Goal: Task Accomplishment & Management: Use online tool/utility

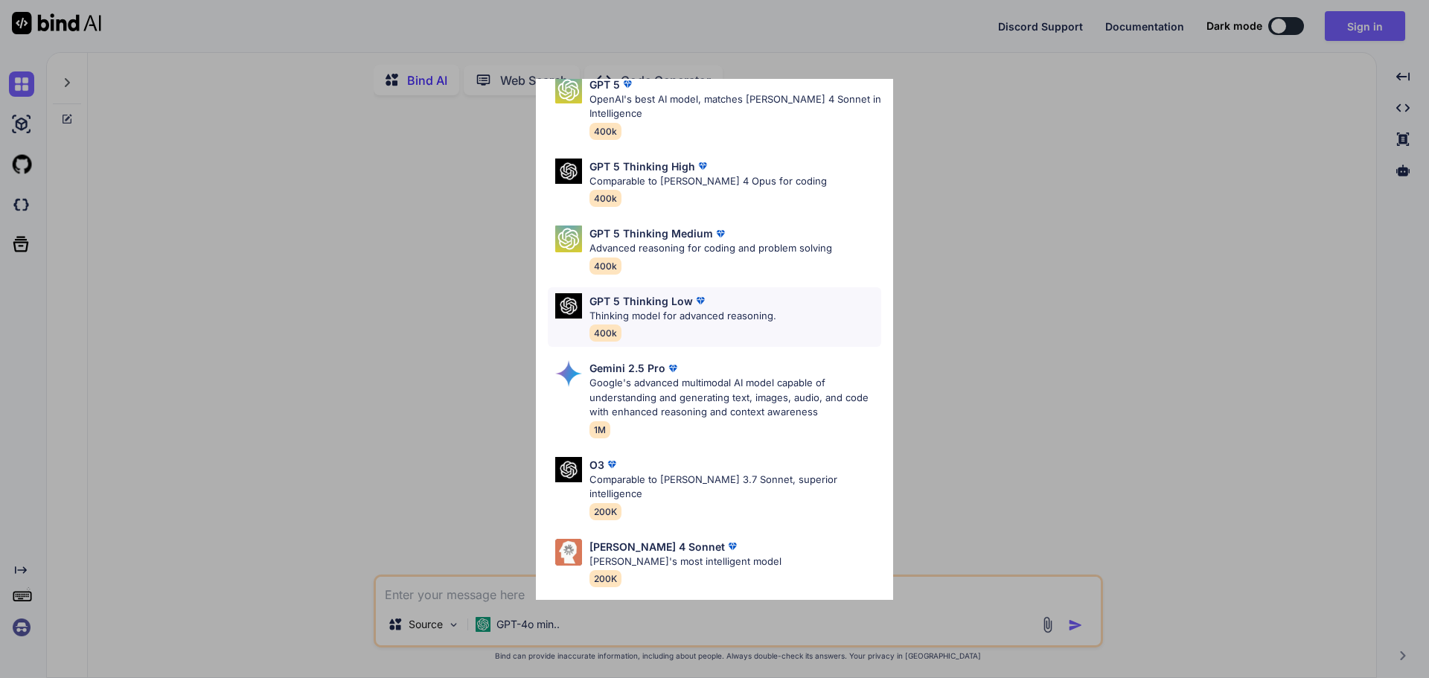
scroll to position [121, 0]
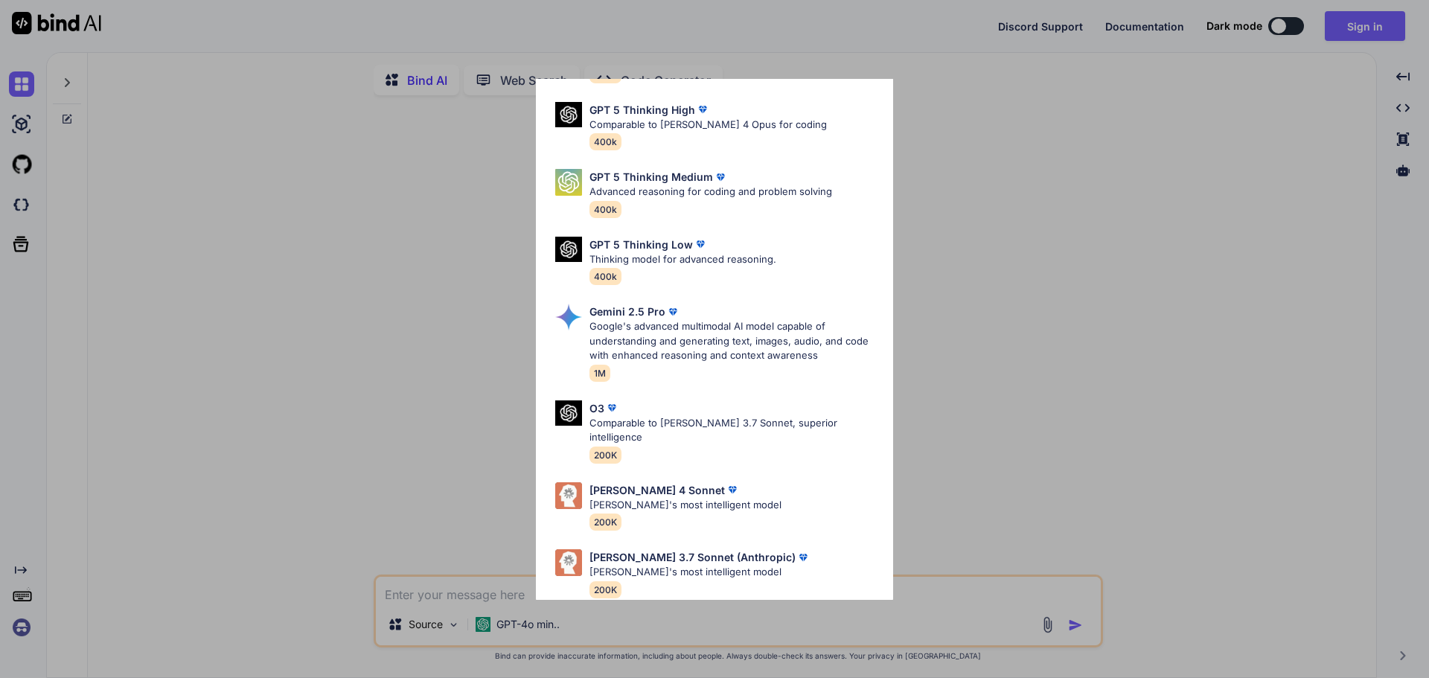
click at [392, 295] on div "Ultra Models GPT 5 OpenAI's best AI model, matches [PERSON_NAME] 4 Sonnet in In…" at bounding box center [714, 339] width 1429 height 678
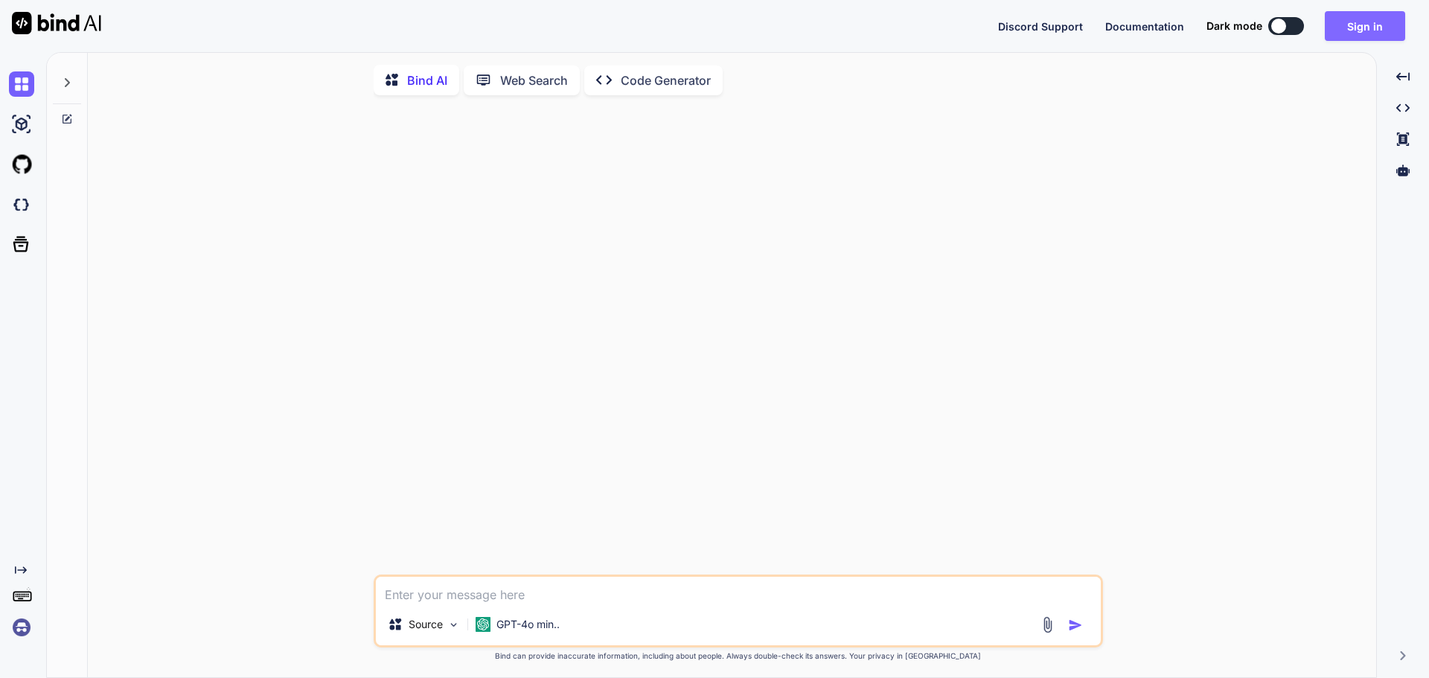
click at [1379, 15] on button "Sign in" at bounding box center [1364, 26] width 80 height 30
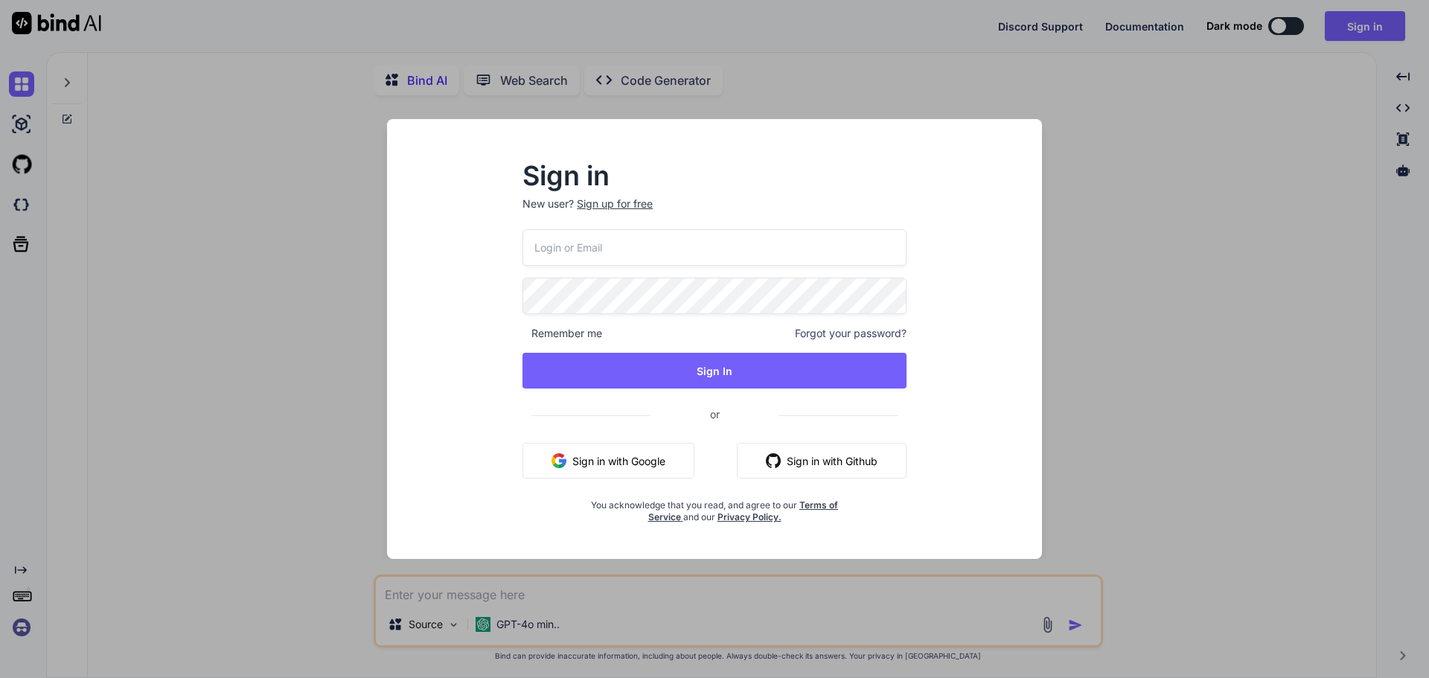
click at [622, 468] on button "Sign in with Google" at bounding box center [608, 461] width 172 height 36
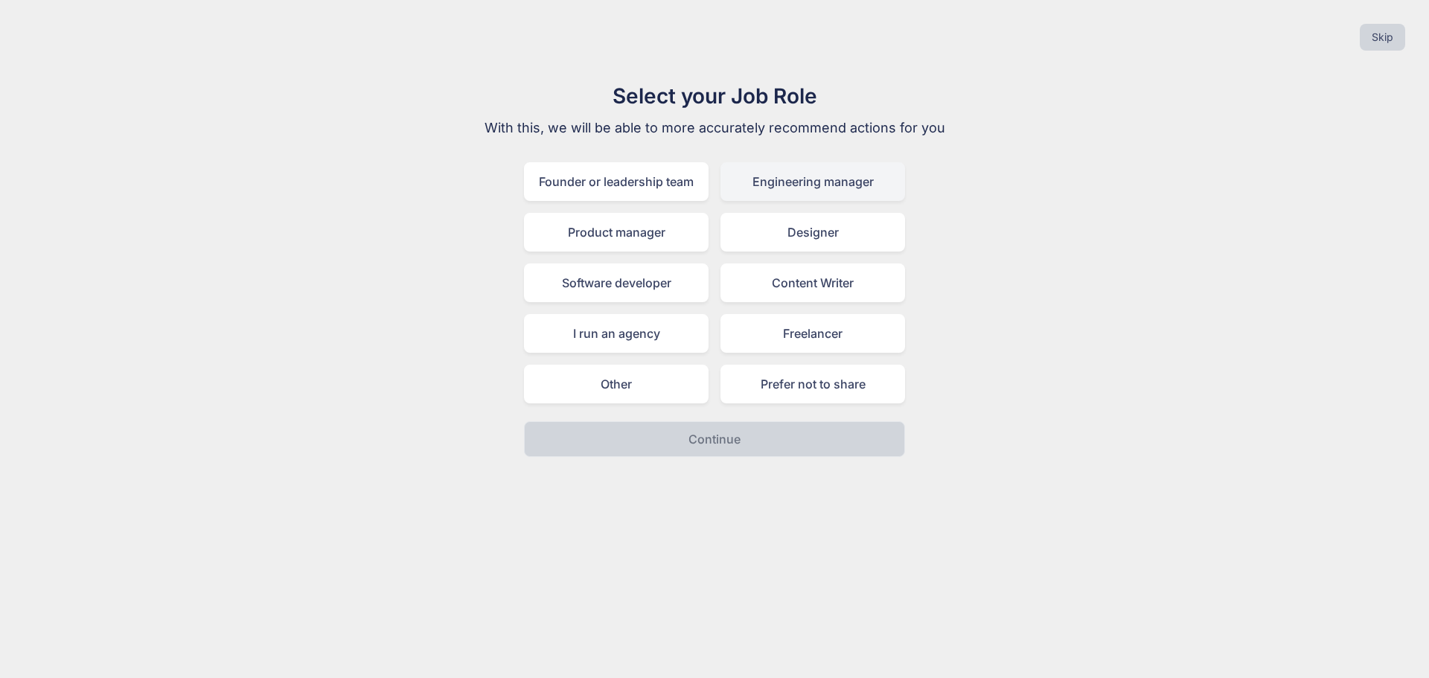
click at [852, 179] on div "Engineering manager" at bounding box center [812, 181] width 185 height 39
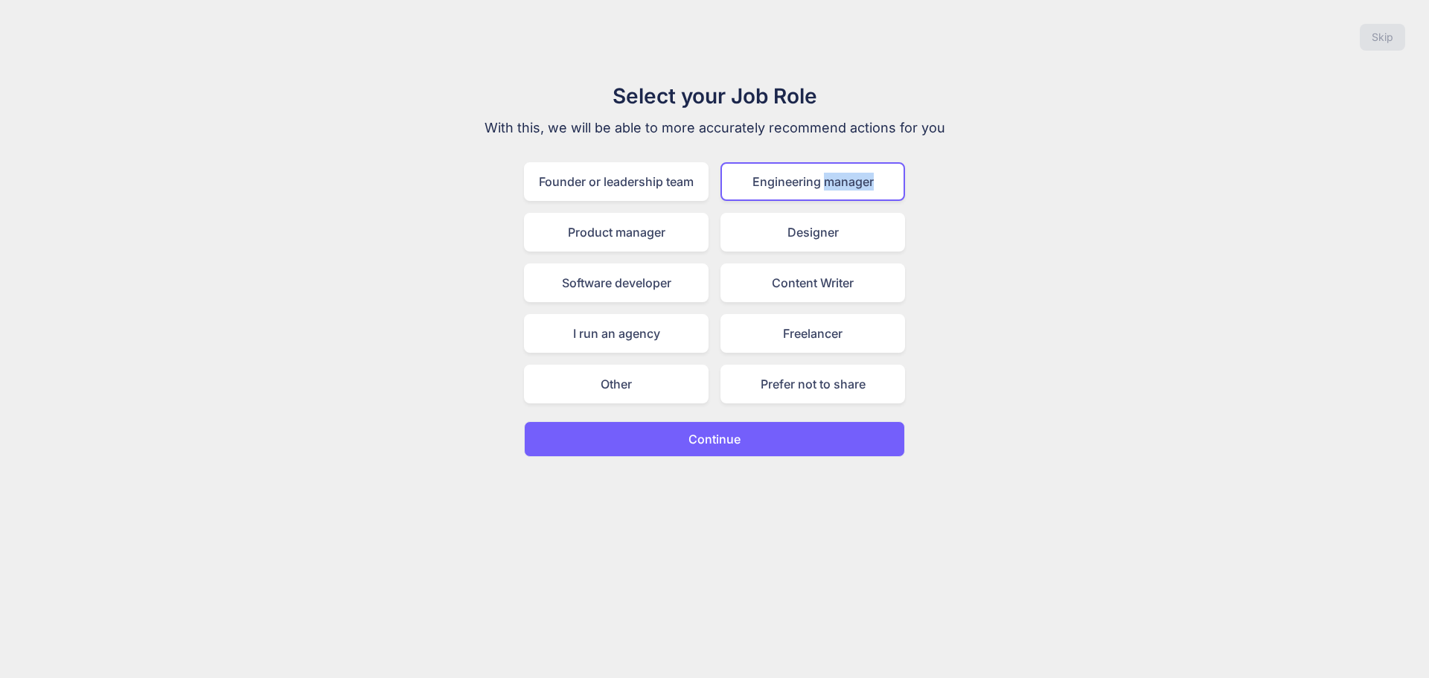
click at [852, 179] on div "Engineering manager" at bounding box center [812, 181] width 185 height 39
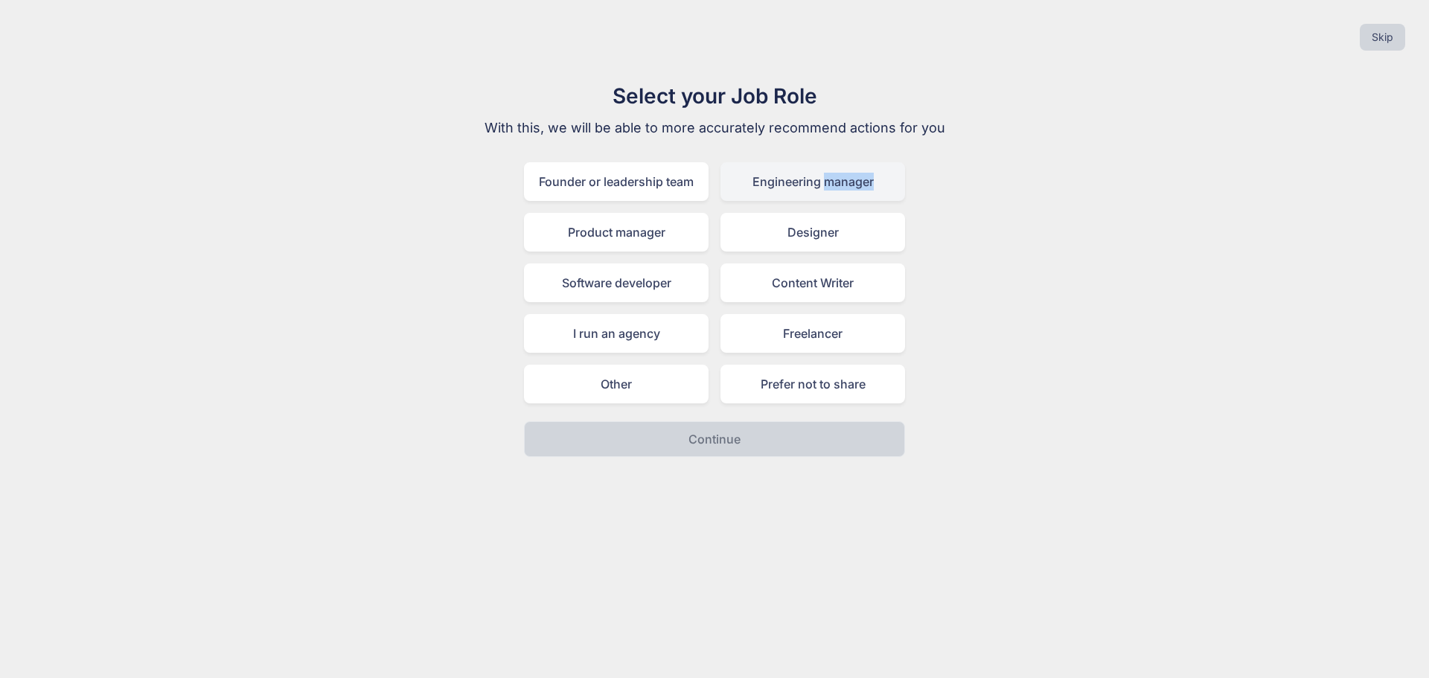
click at [852, 179] on div "Engineering manager" at bounding box center [812, 181] width 185 height 39
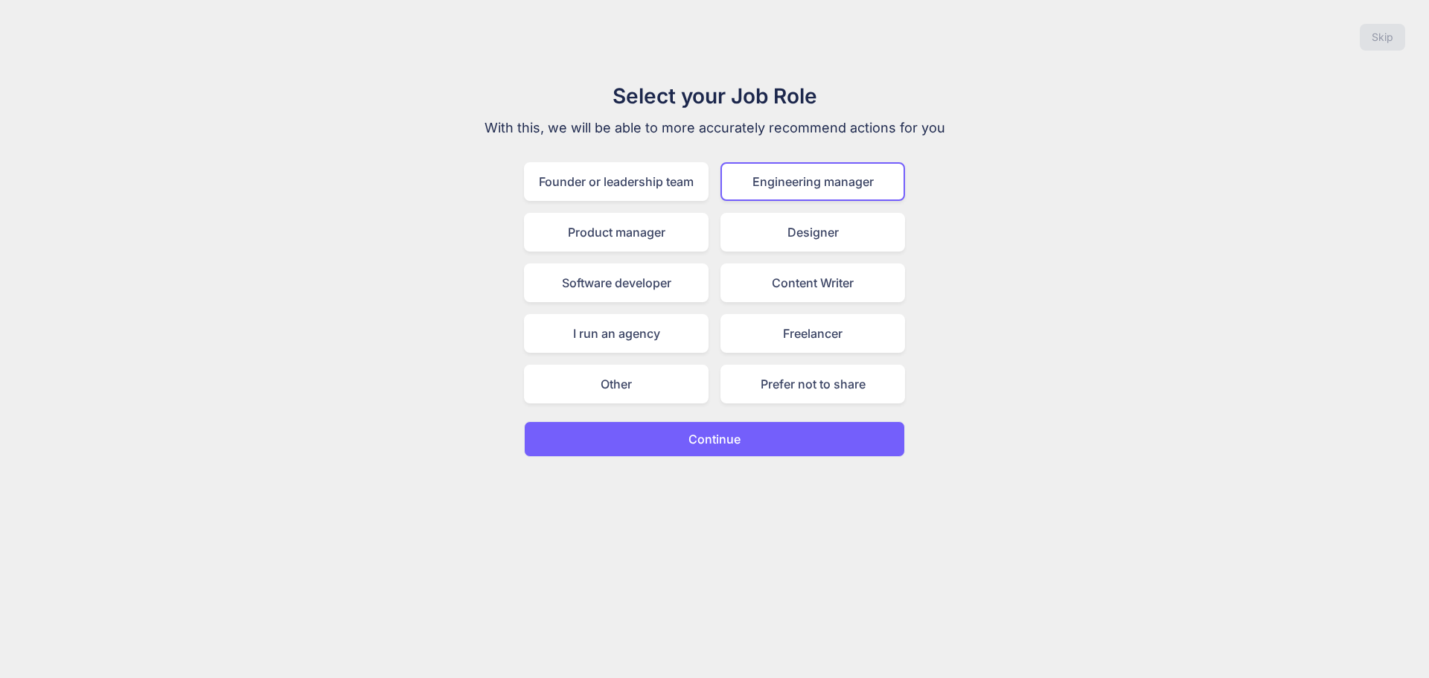
click at [702, 448] on button "Continue" at bounding box center [714, 439] width 381 height 36
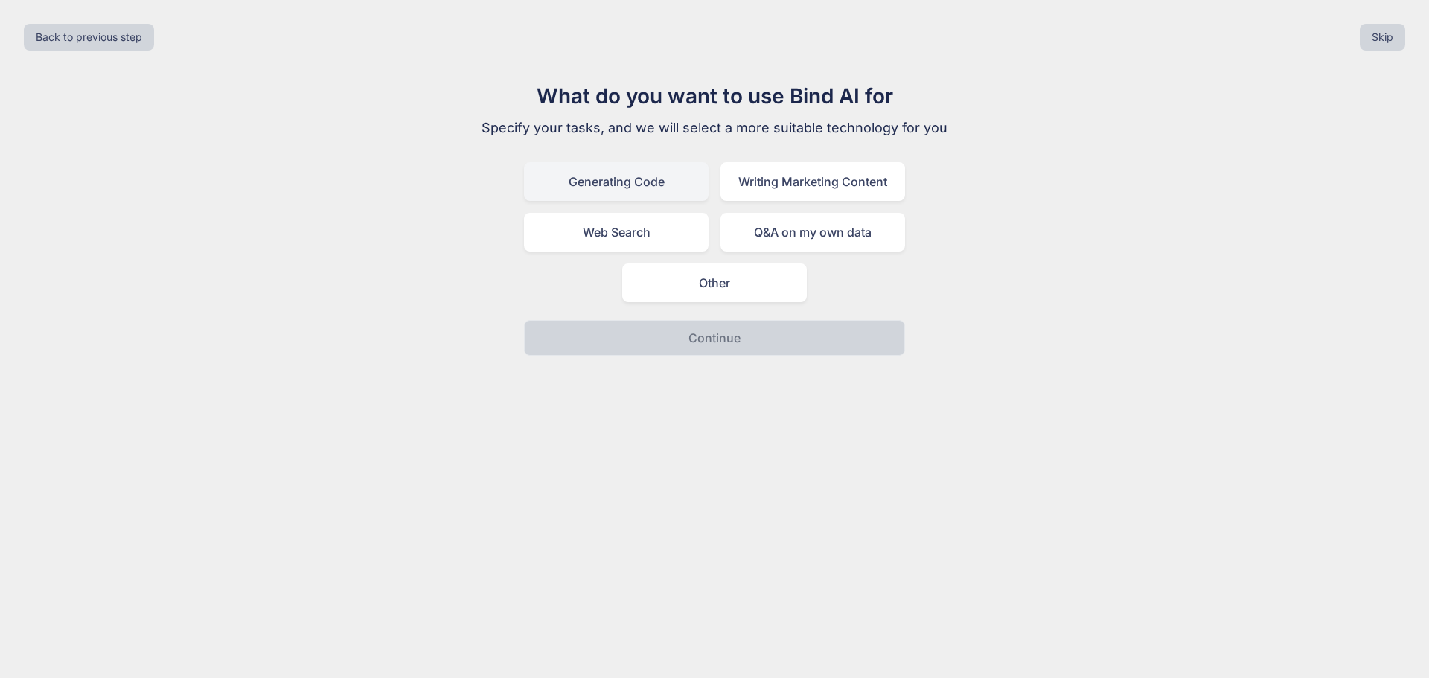
click at [657, 182] on div "Generating Code" at bounding box center [616, 181] width 185 height 39
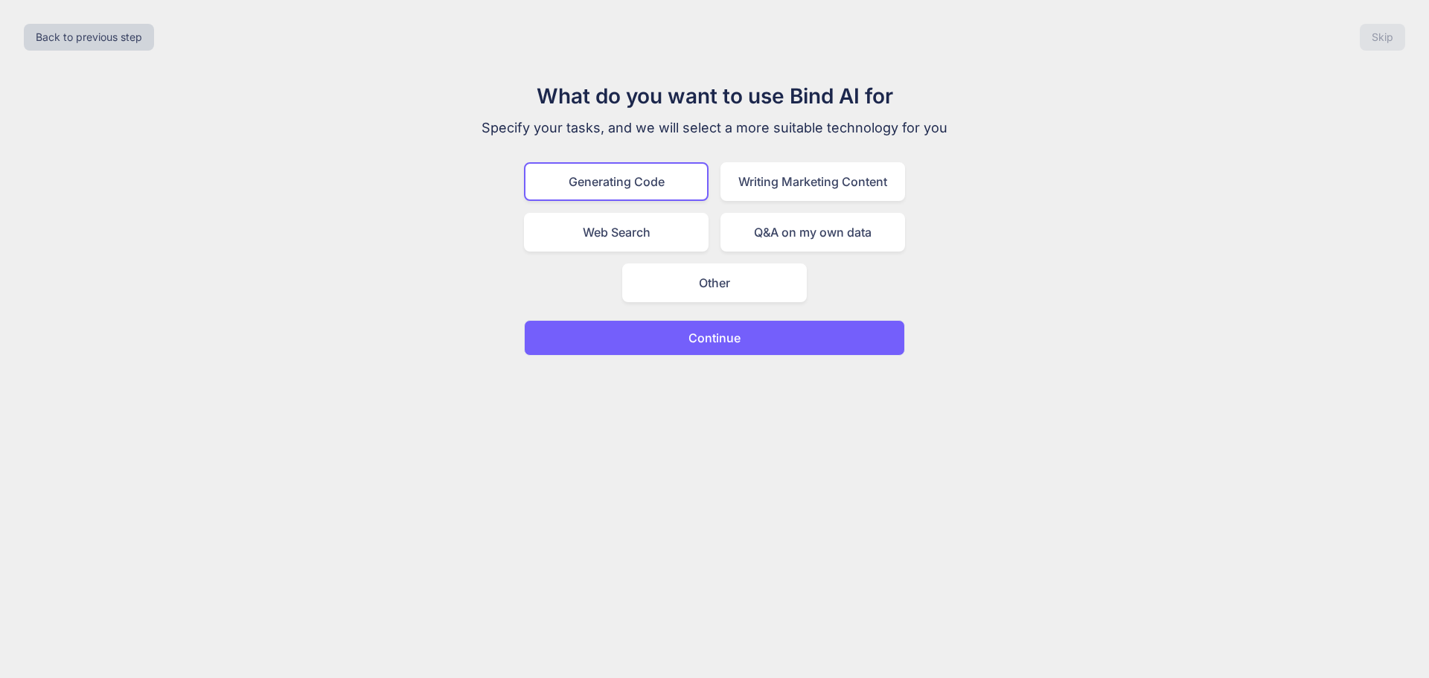
click at [667, 330] on button "Continue" at bounding box center [714, 338] width 381 height 36
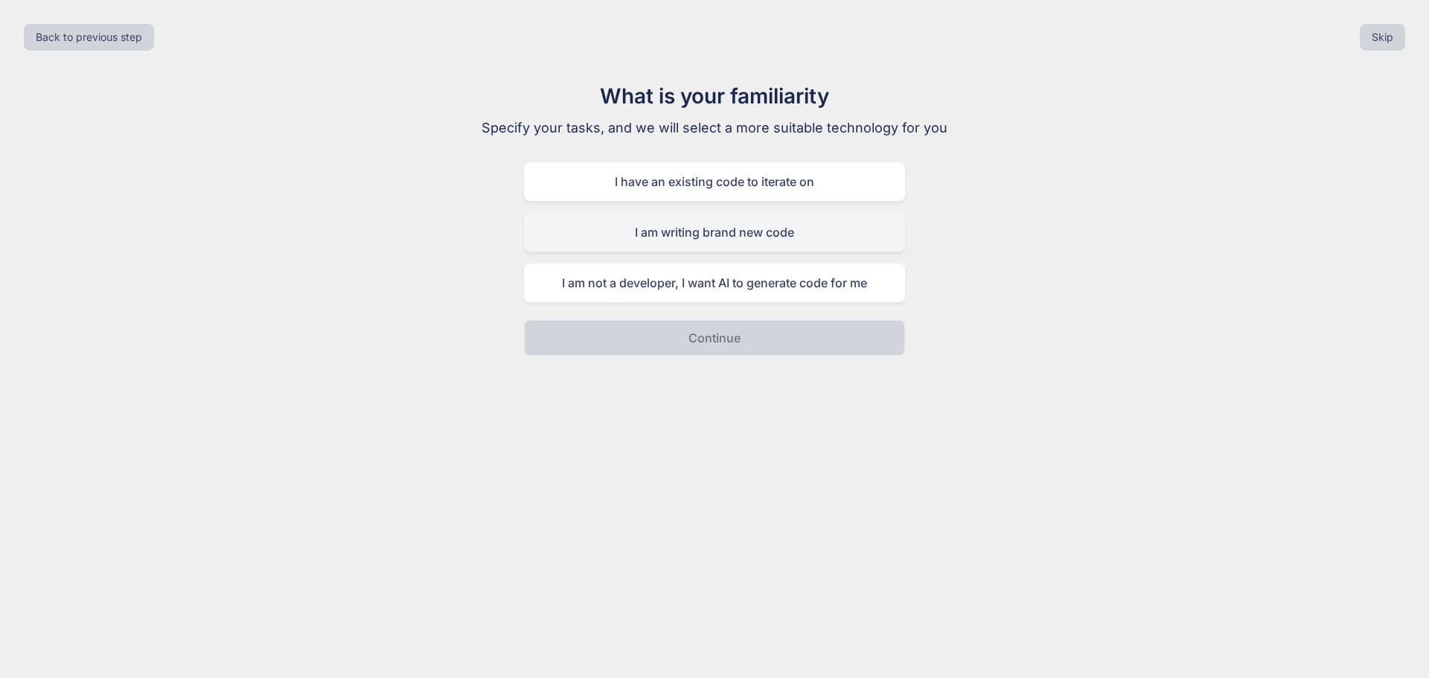
click at [717, 231] on div "I am writing brand new code" at bounding box center [714, 232] width 381 height 39
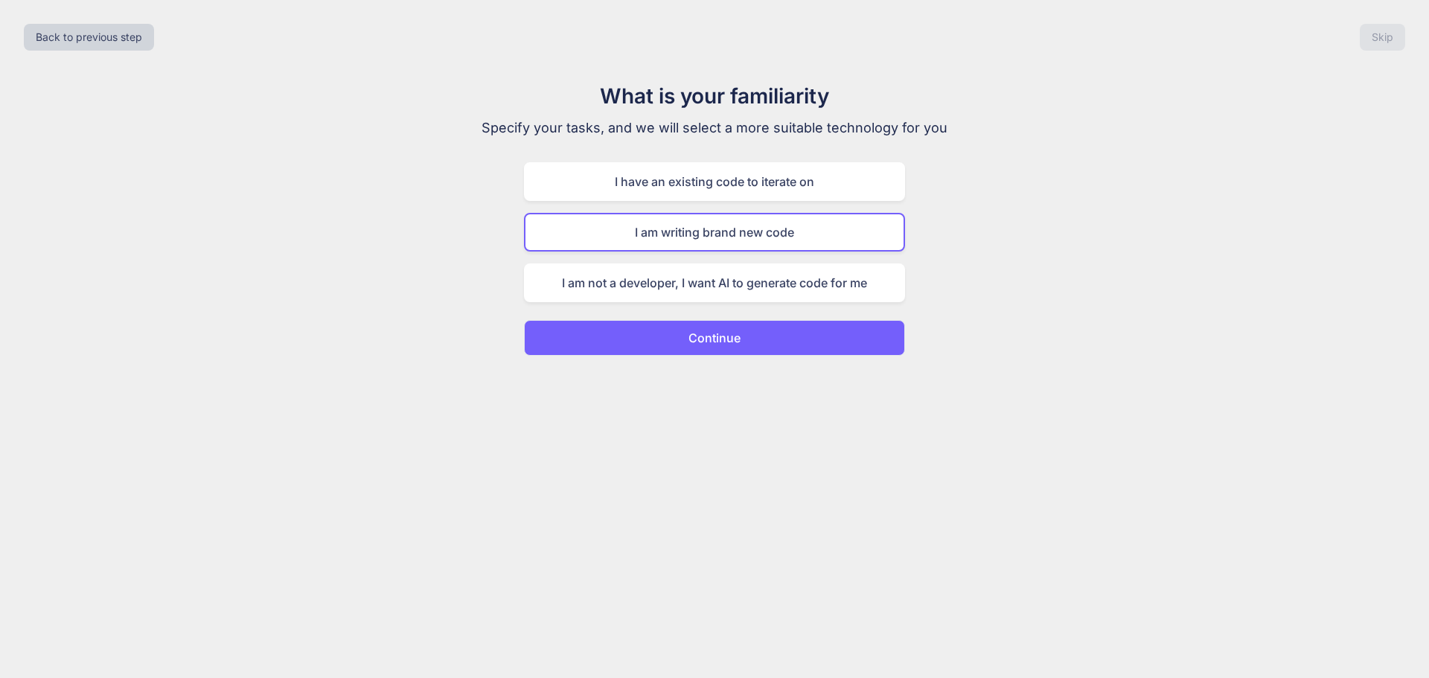
click at [728, 332] on p "Continue" at bounding box center [714, 338] width 52 height 18
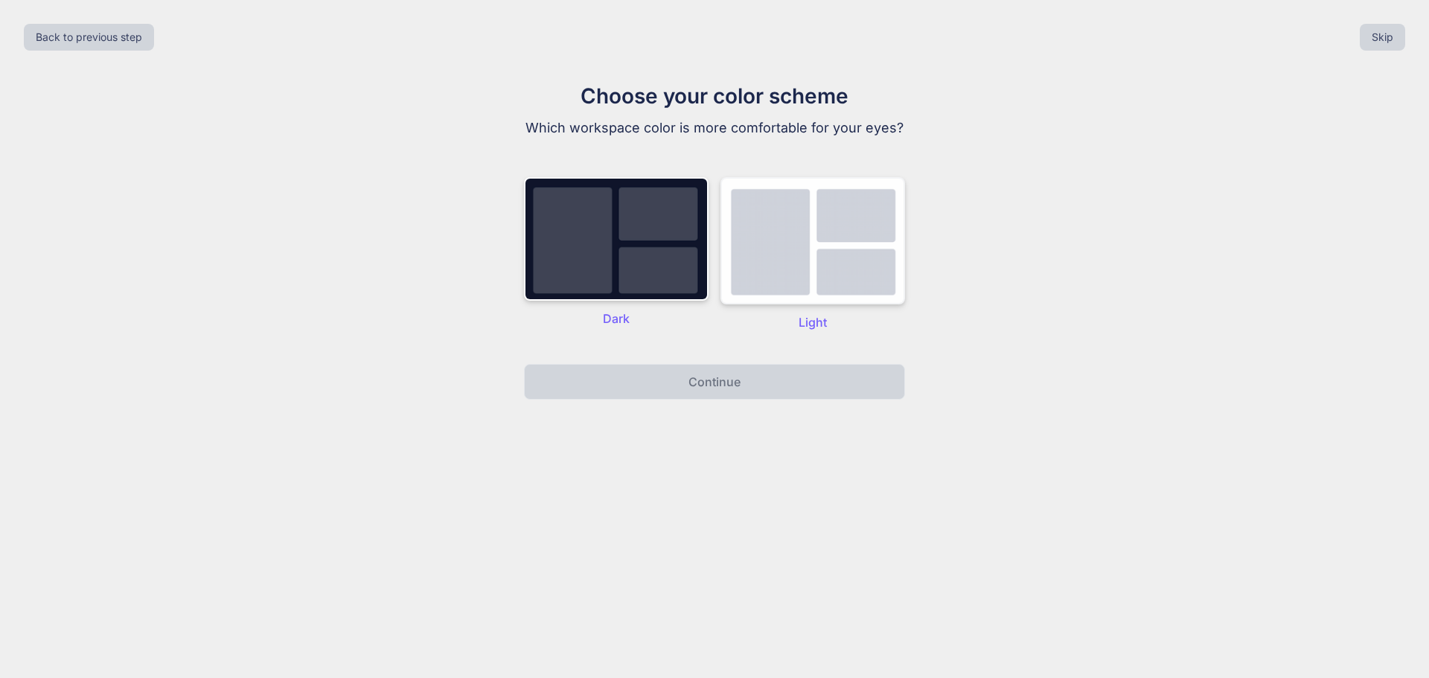
click at [795, 279] on img at bounding box center [812, 240] width 185 height 127
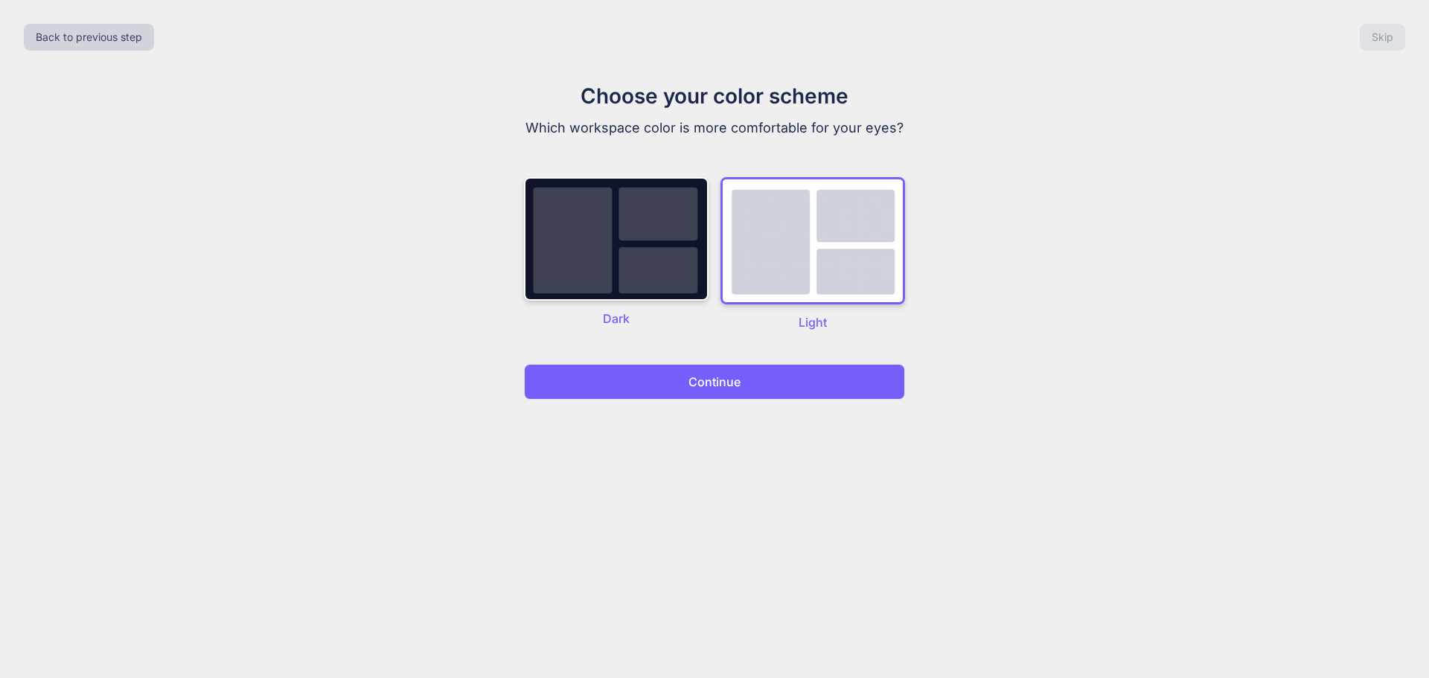
click at [757, 386] on button "Continue" at bounding box center [714, 382] width 381 height 36
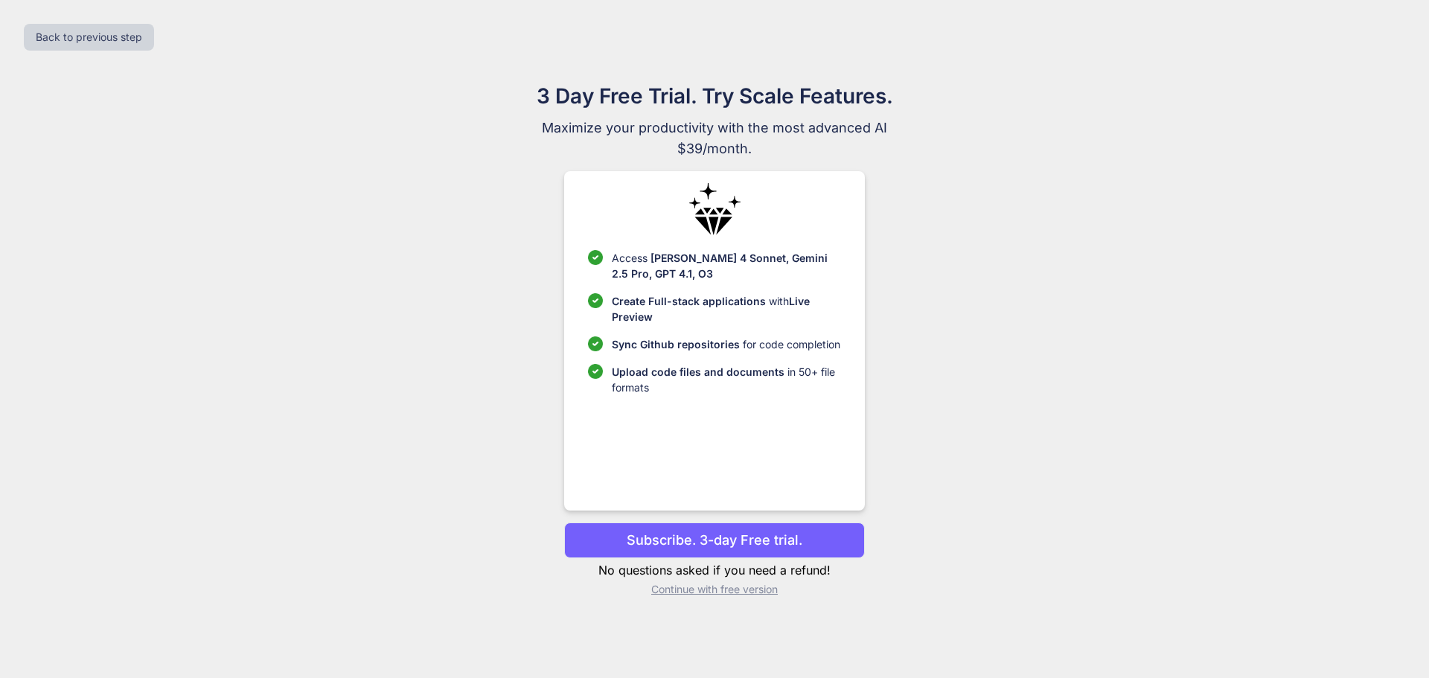
click at [740, 589] on p "Continue with free version" at bounding box center [714, 589] width 300 height 15
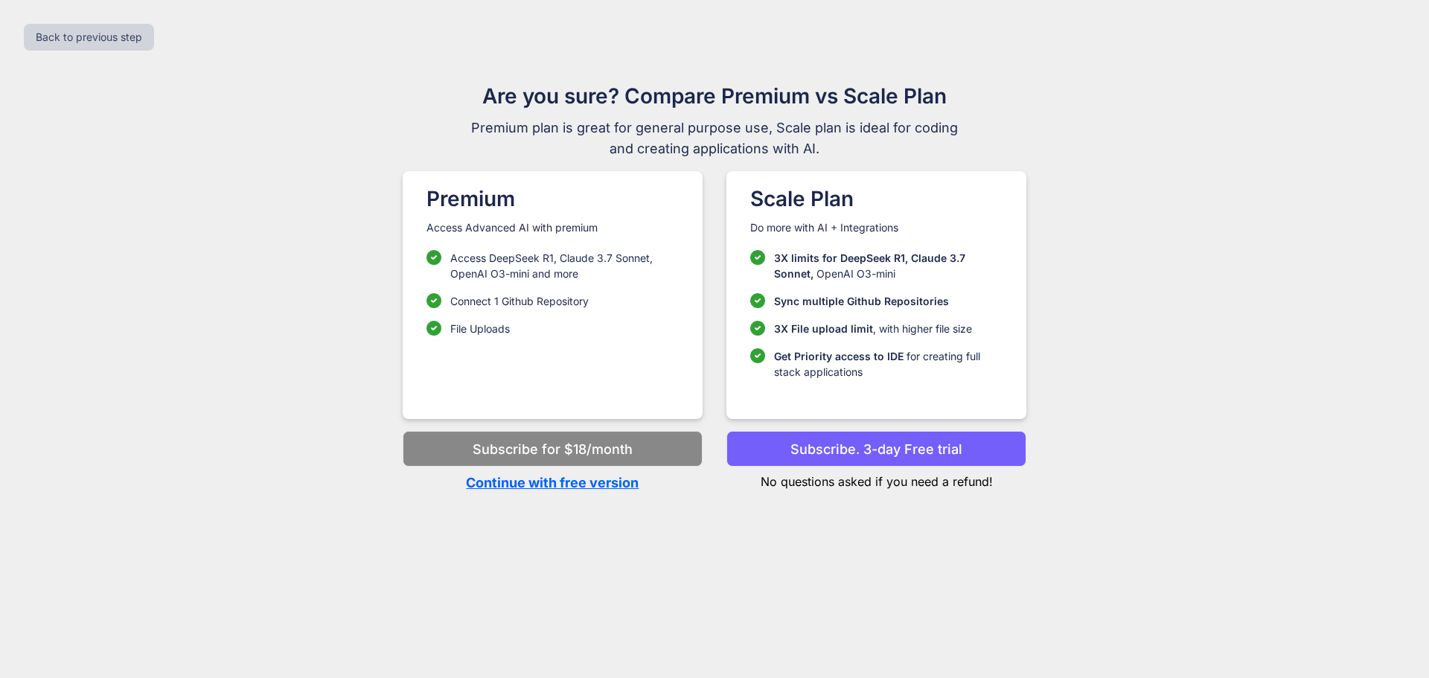
click at [548, 481] on p "Continue with free version" at bounding box center [553, 482] width 300 height 20
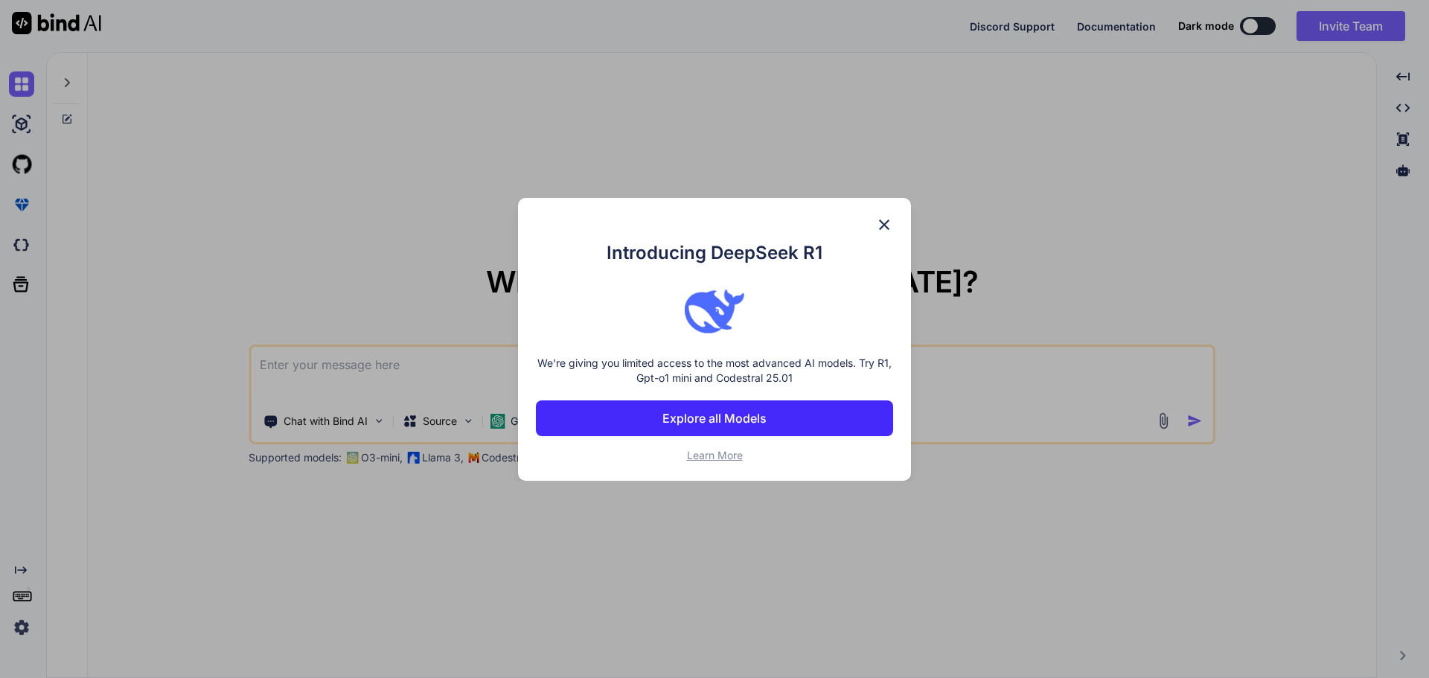
type textarea "x"
click at [723, 417] on p "Explore all Models" at bounding box center [714, 418] width 104 height 18
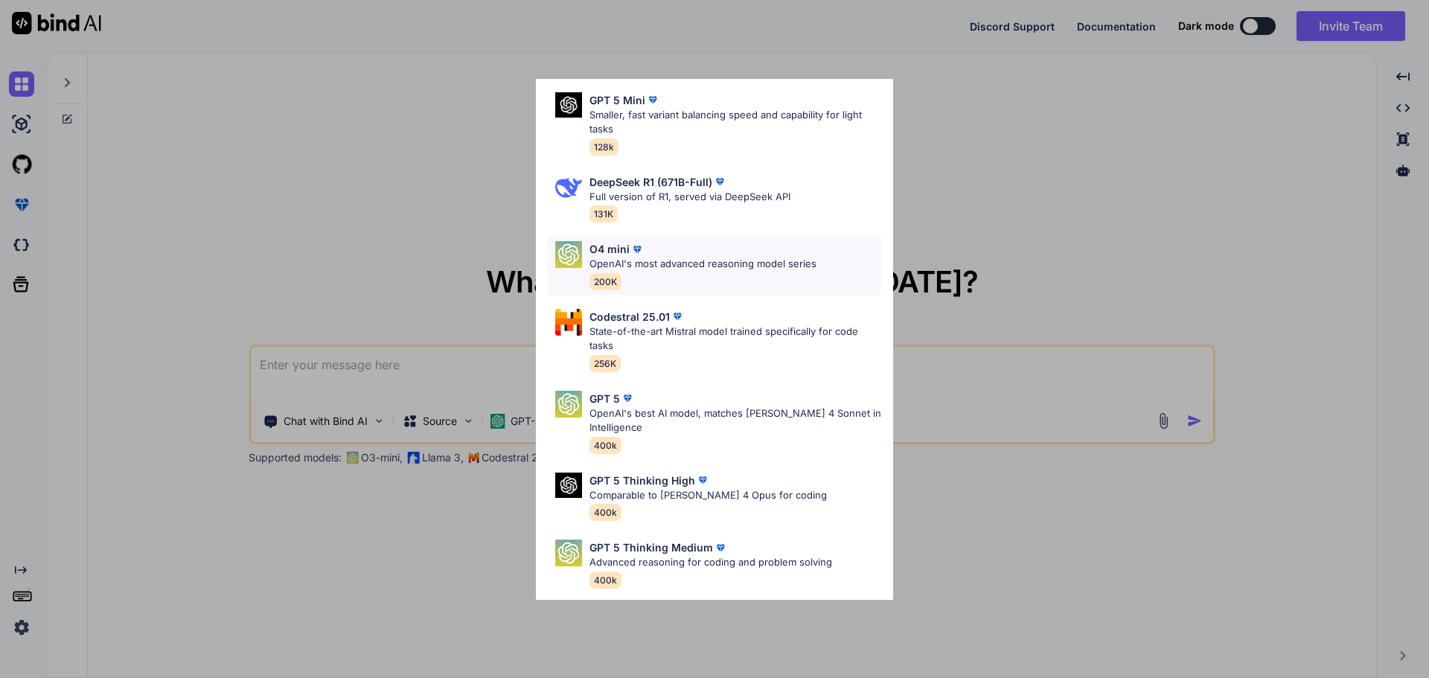
scroll to position [74, 0]
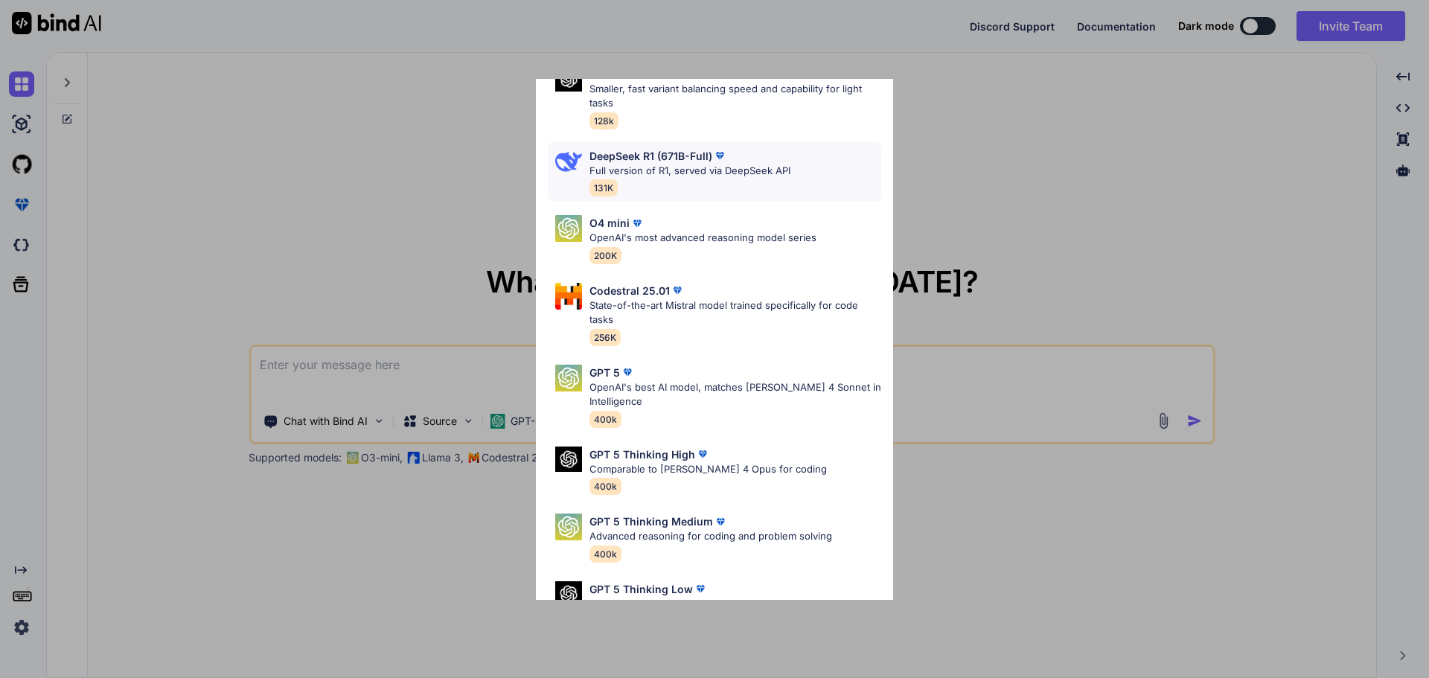
click at [662, 162] on p "DeepSeek R1 (671B-Full)" at bounding box center [650, 156] width 123 height 16
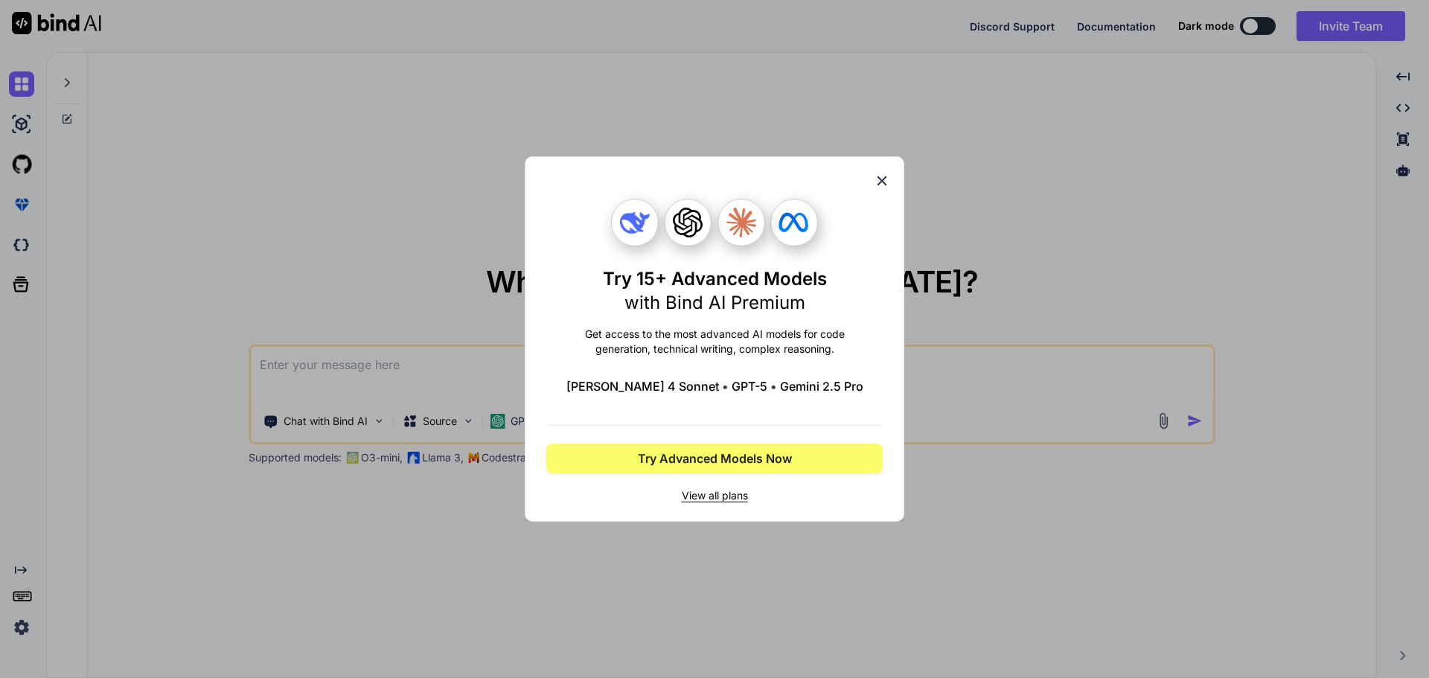
click at [728, 498] on span "View all plans" at bounding box center [714, 495] width 336 height 15
click at [879, 181] on icon at bounding box center [882, 181] width 16 height 16
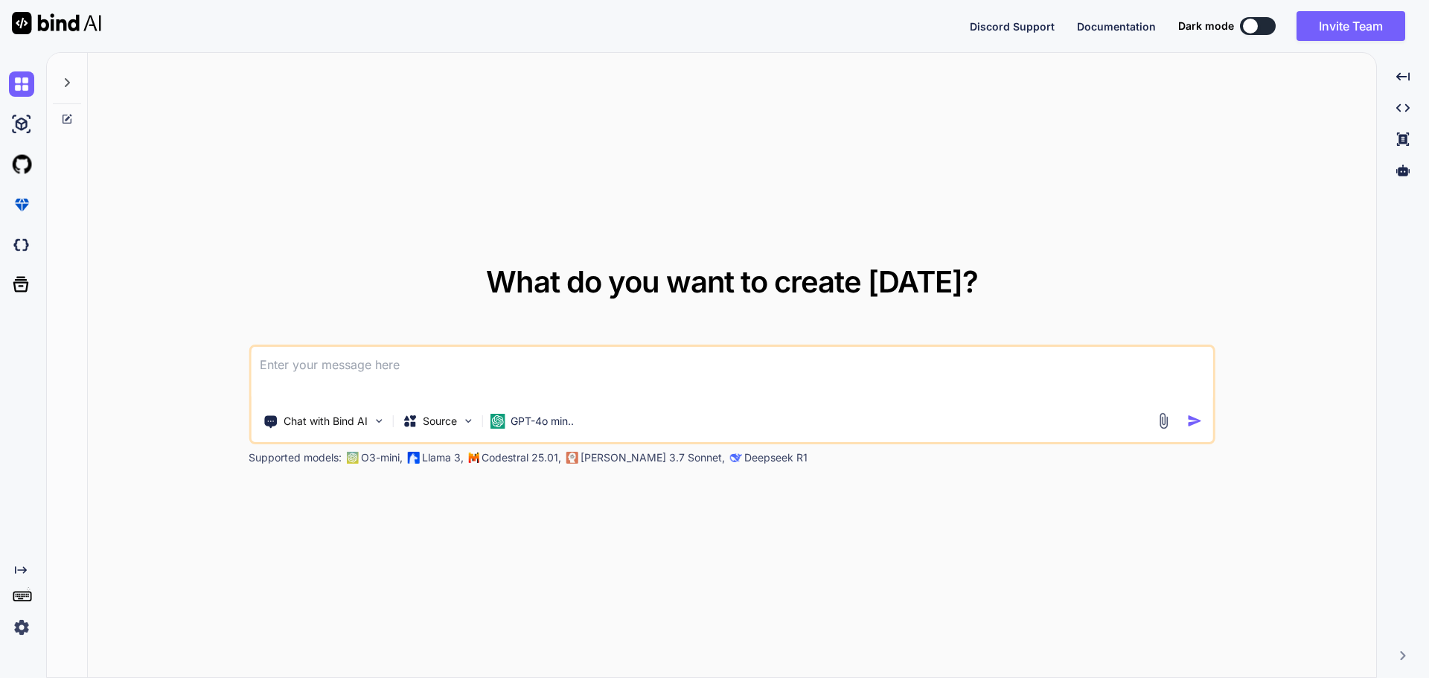
click at [304, 350] on textarea at bounding box center [732, 374] width 962 height 55
click at [322, 376] on textarea at bounding box center [732, 374] width 962 height 55
click at [247, 189] on div "What do you want to create [DATE]? Chat with Bind AI Source GPT-4o min.. Suppor…" at bounding box center [732, 366] width 1288 height 626
click at [28, 170] on img at bounding box center [21, 164] width 25 height 25
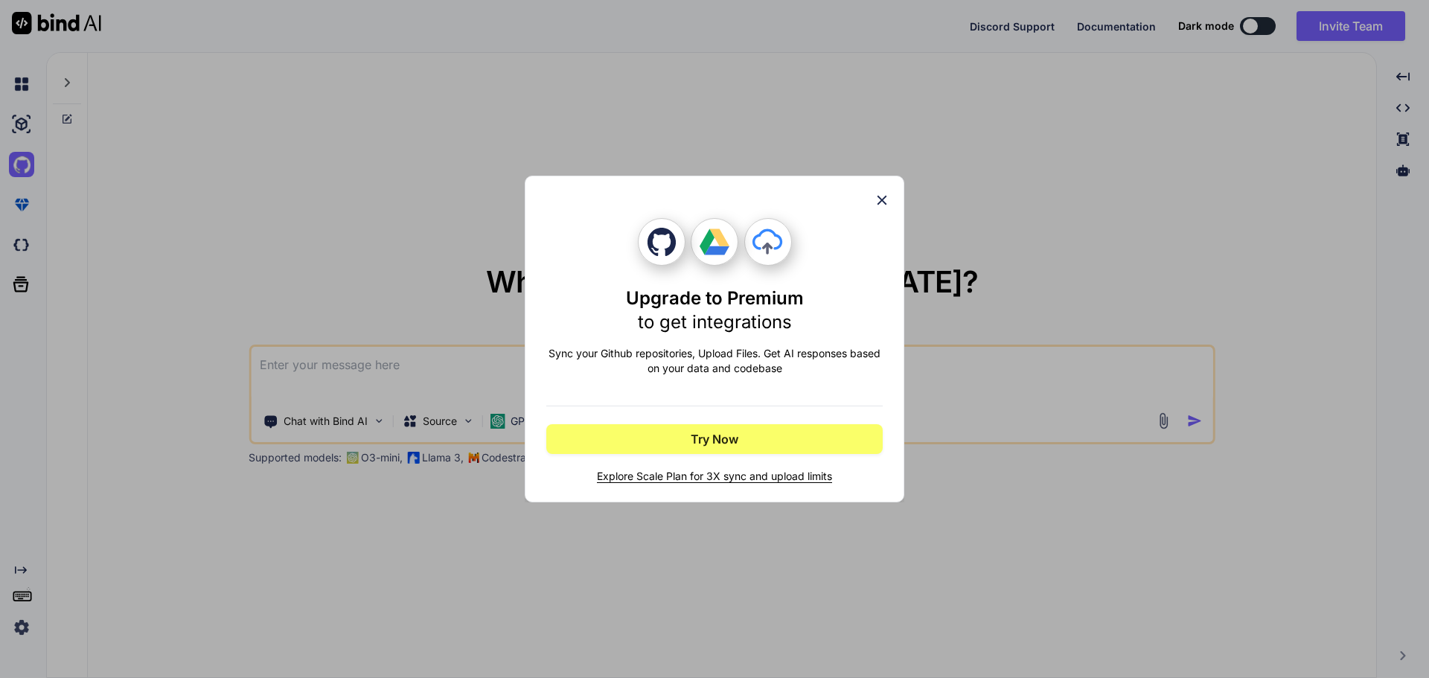
click at [19, 212] on div "Upgrade to Premium to get integrations Sync your Github repositories, Upload Fi…" at bounding box center [714, 339] width 1429 height 678
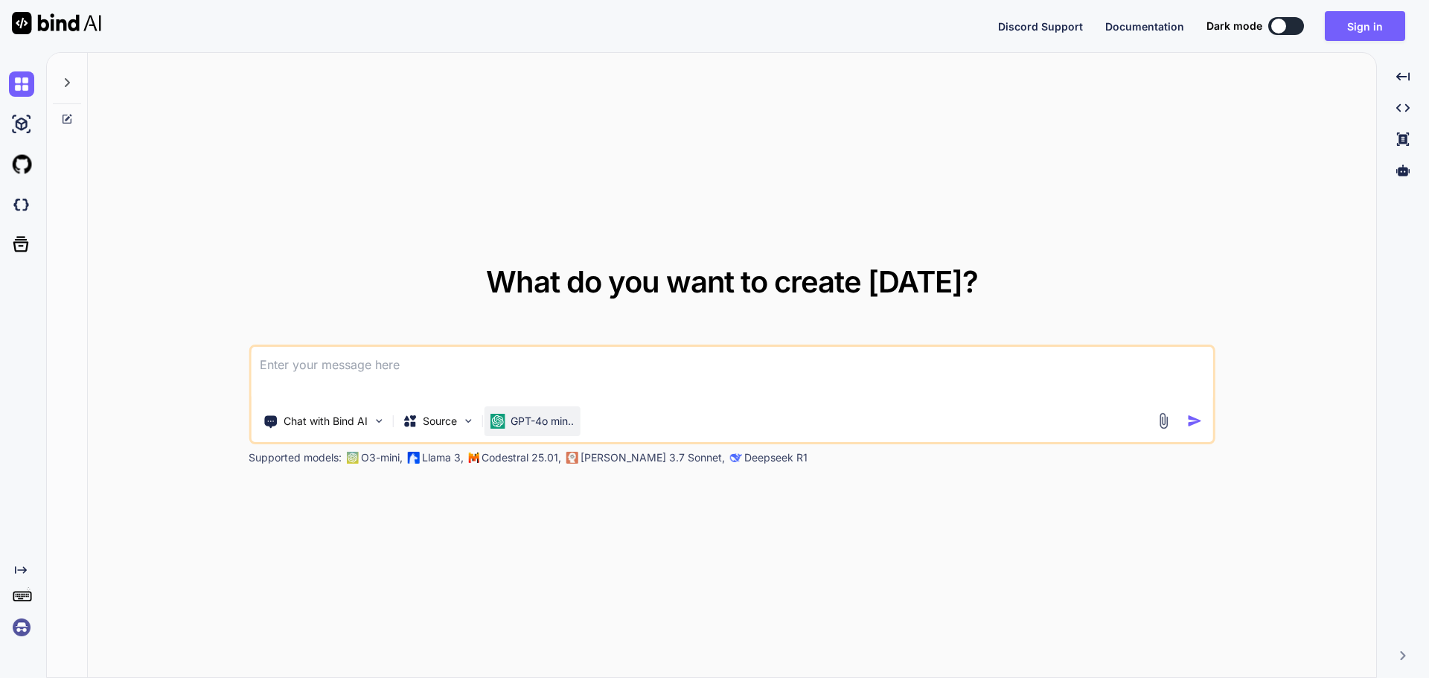
click at [556, 420] on p "GPT-4o min.." at bounding box center [541, 421] width 63 height 15
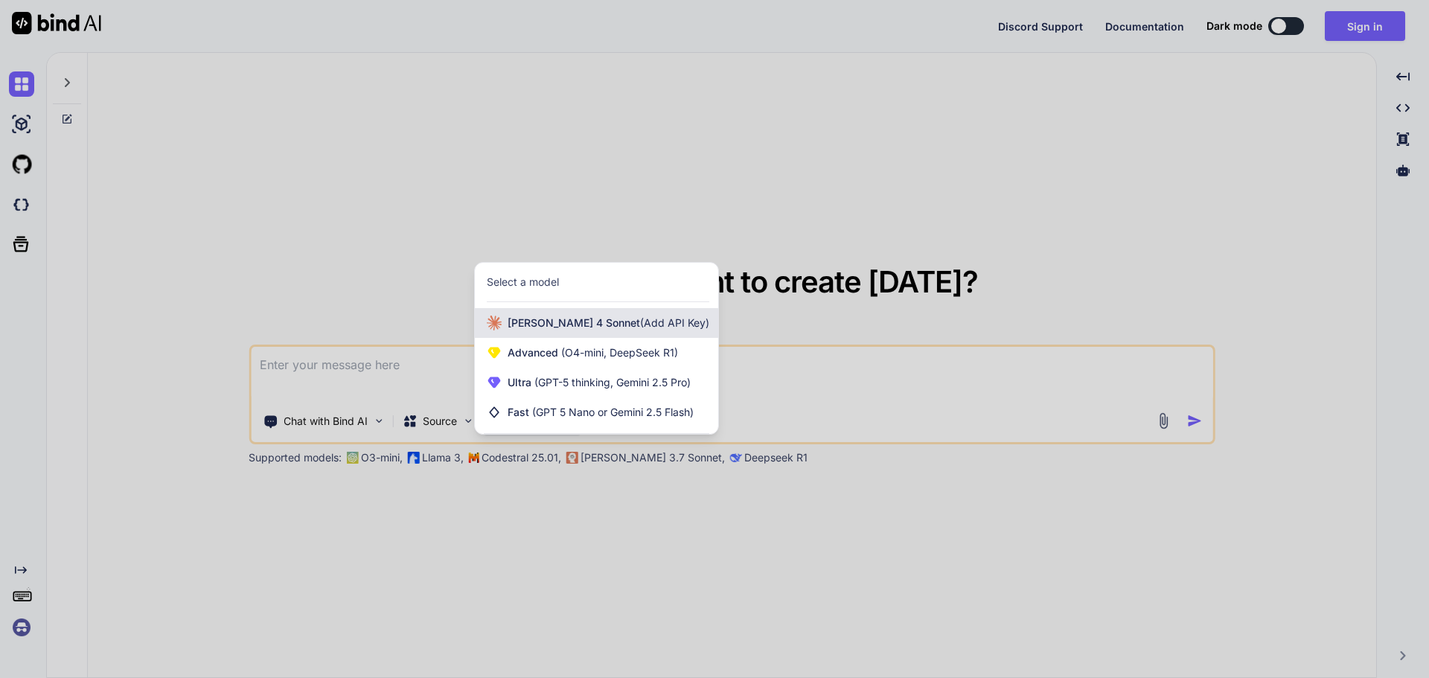
click at [640, 321] on span "(Add API Key)" at bounding box center [674, 322] width 69 height 13
type textarea "x"
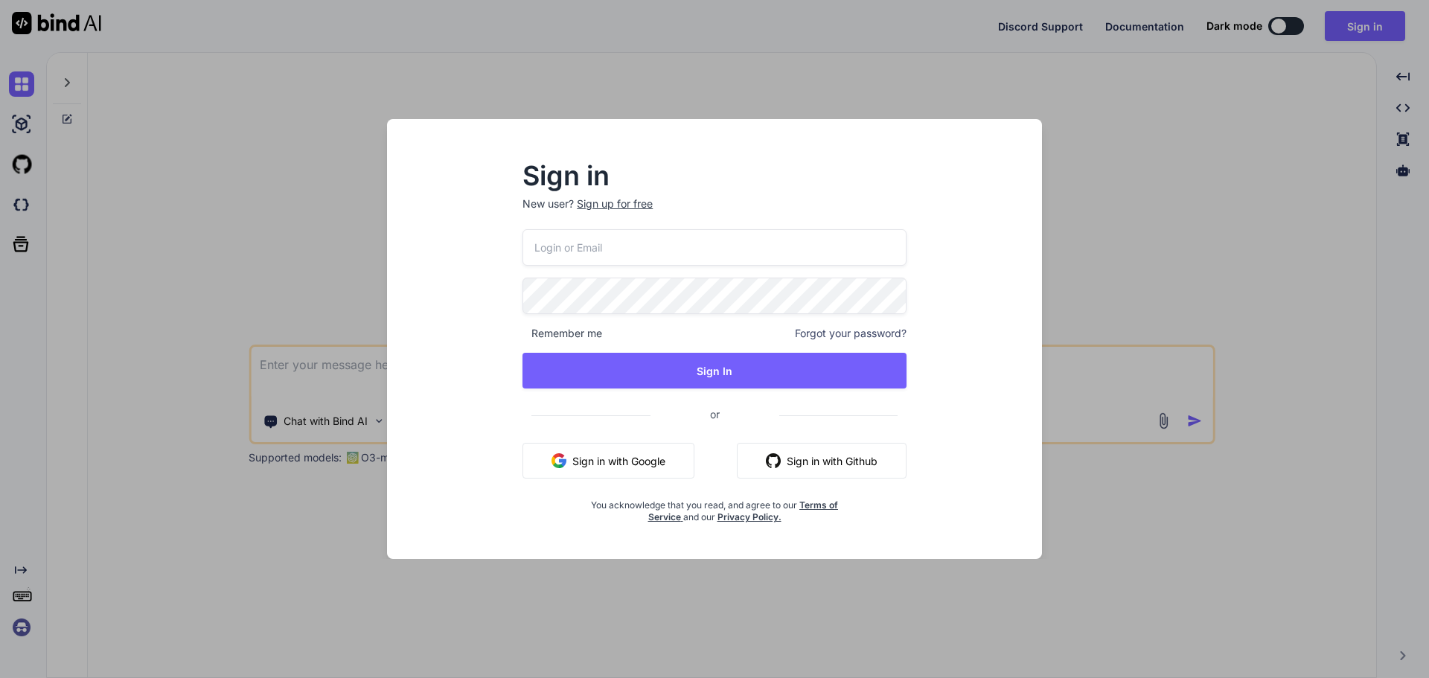
click at [629, 464] on button "Sign in with Google" at bounding box center [608, 461] width 172 height 36
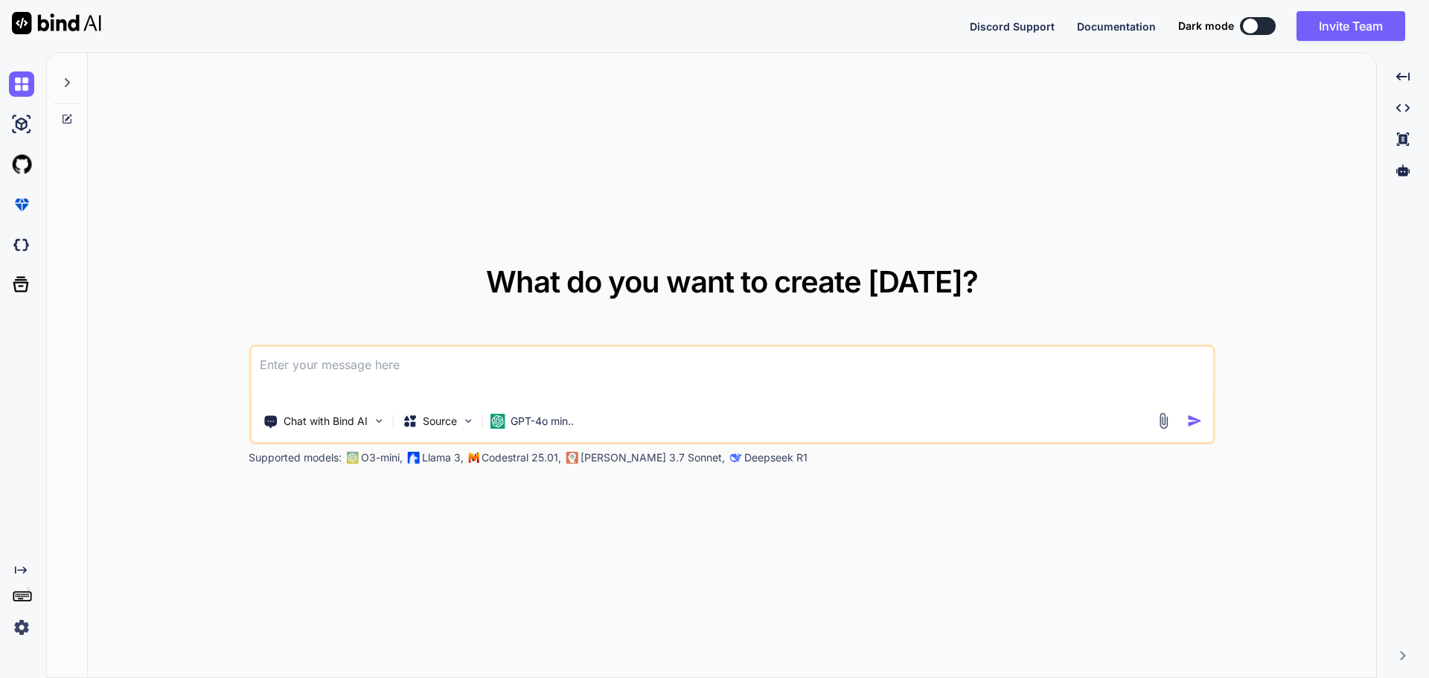
click at [336, 364] on textarea at bounding box center [732, 374] width 962 height 55
click at [19, 121] on img at bounding box center [21, 124] width 25 height 25
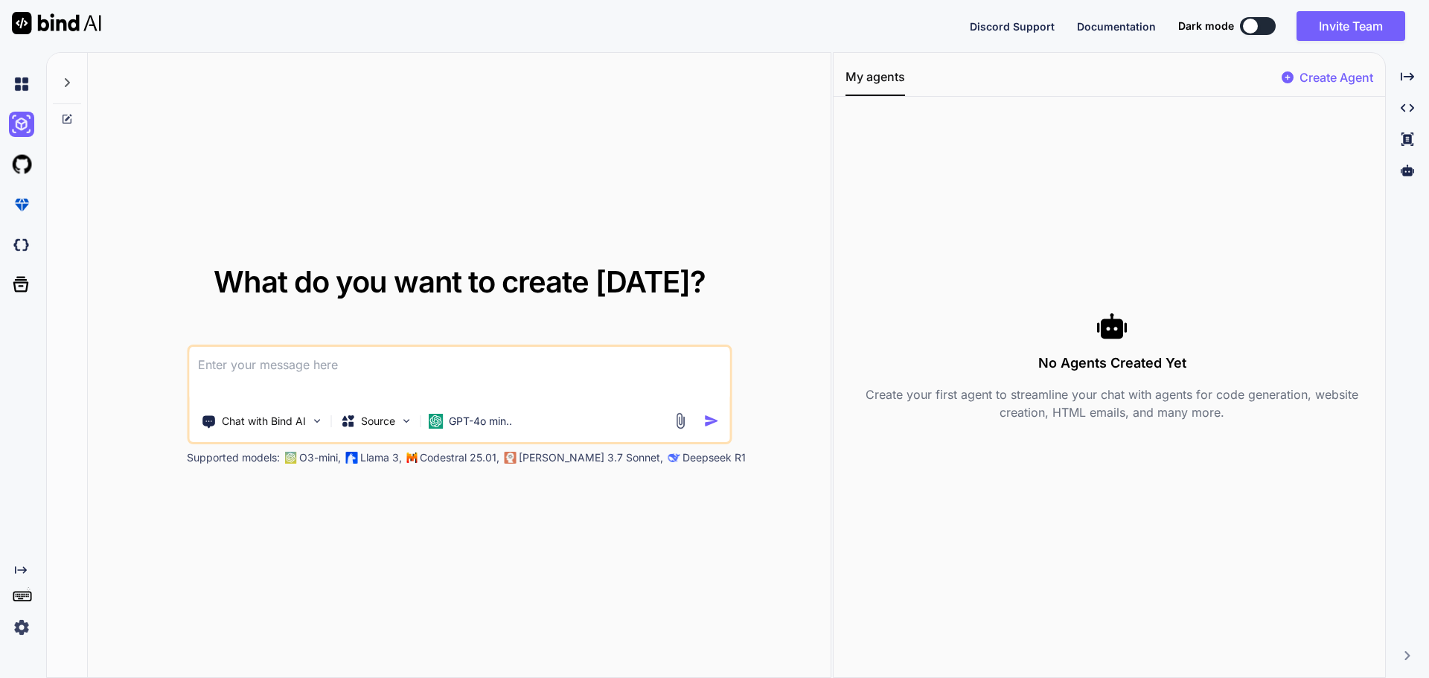
click at [240, 367] on textarea at bounding box center [459, 374] width 540 height 55
type textarea "a chatbot"
click at [470, 418] on p "GPT-4o min.." at bounding box center [480, 421] width 63 height 15
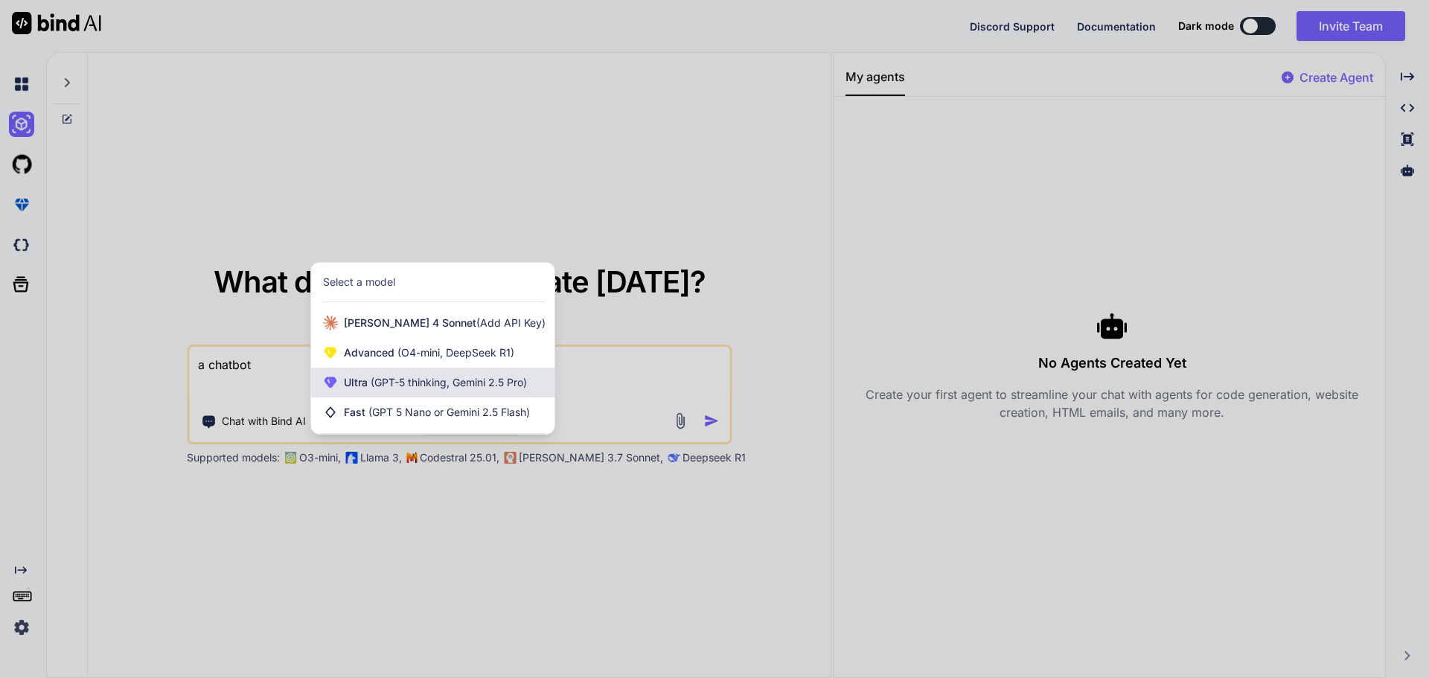
click at [431, 379] on span "(GPT-5 thinking, Gemini 2.5 Pro)" at bounding box center [447, 382] width 159 height 13
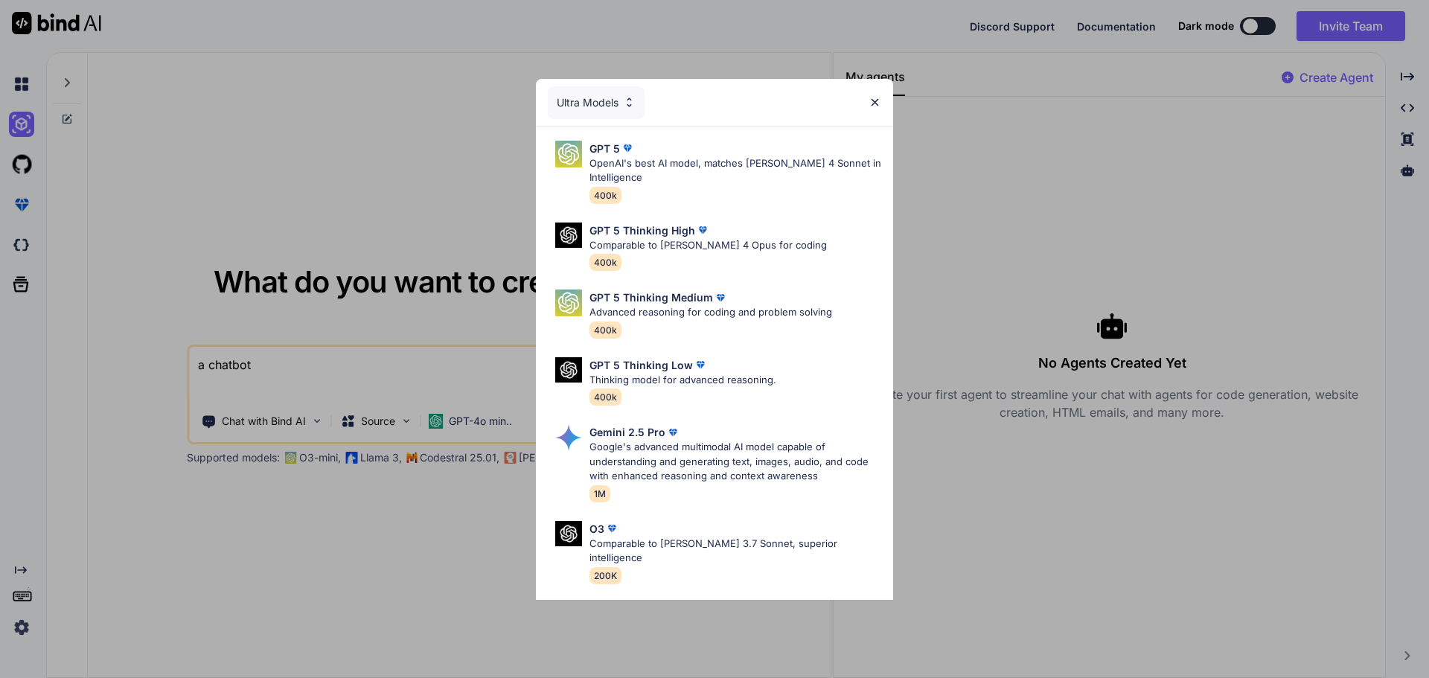
click at [877, 98] on img at bounding box center [874, 102] width 13 height 13
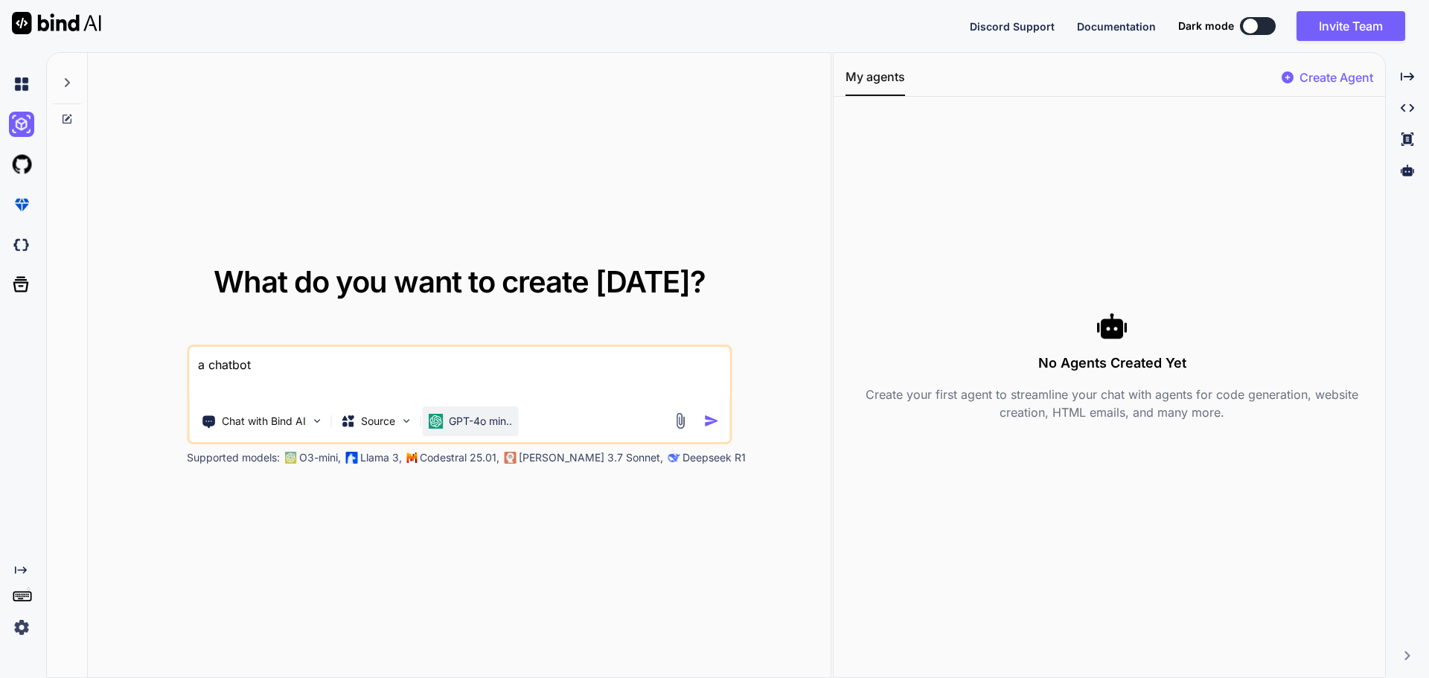
click at [455, 422] on p "GPT-4o min.." at bounding box center [480, 421] width 63 height 15
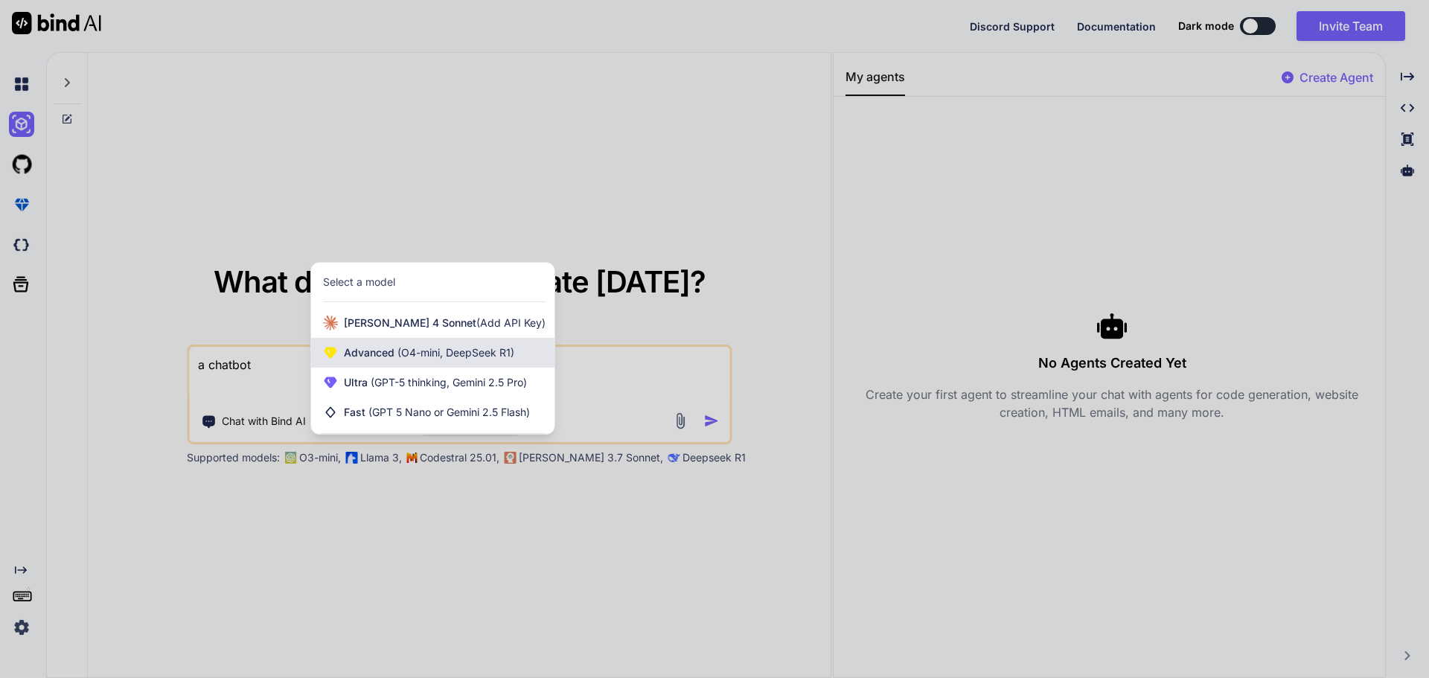
click at [464, 354] on span "(O4-mini, DeepSeek R1)" at bounding box center [454, 352] width 120 height 13
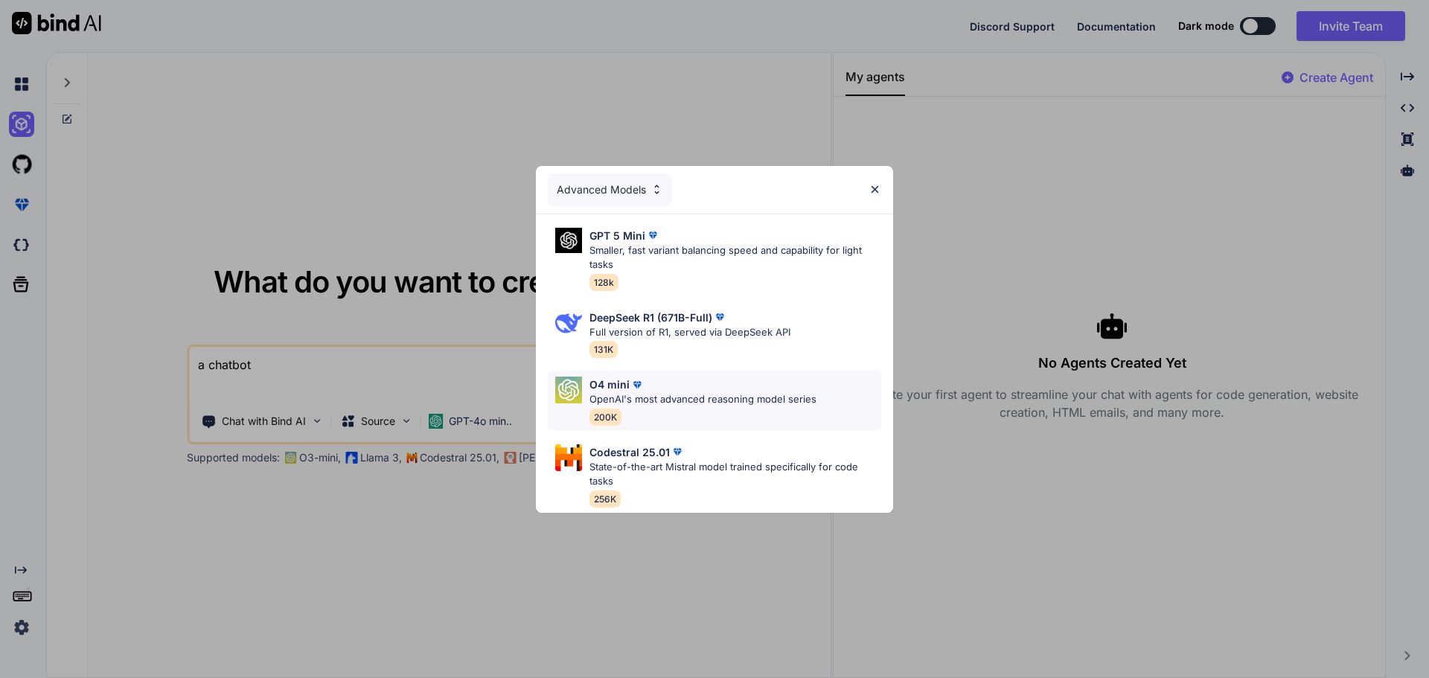
click at [630, 392] on p "OpenAI's most advanced reasoning model series" at bounding box center [702, 399] width 227 height 15
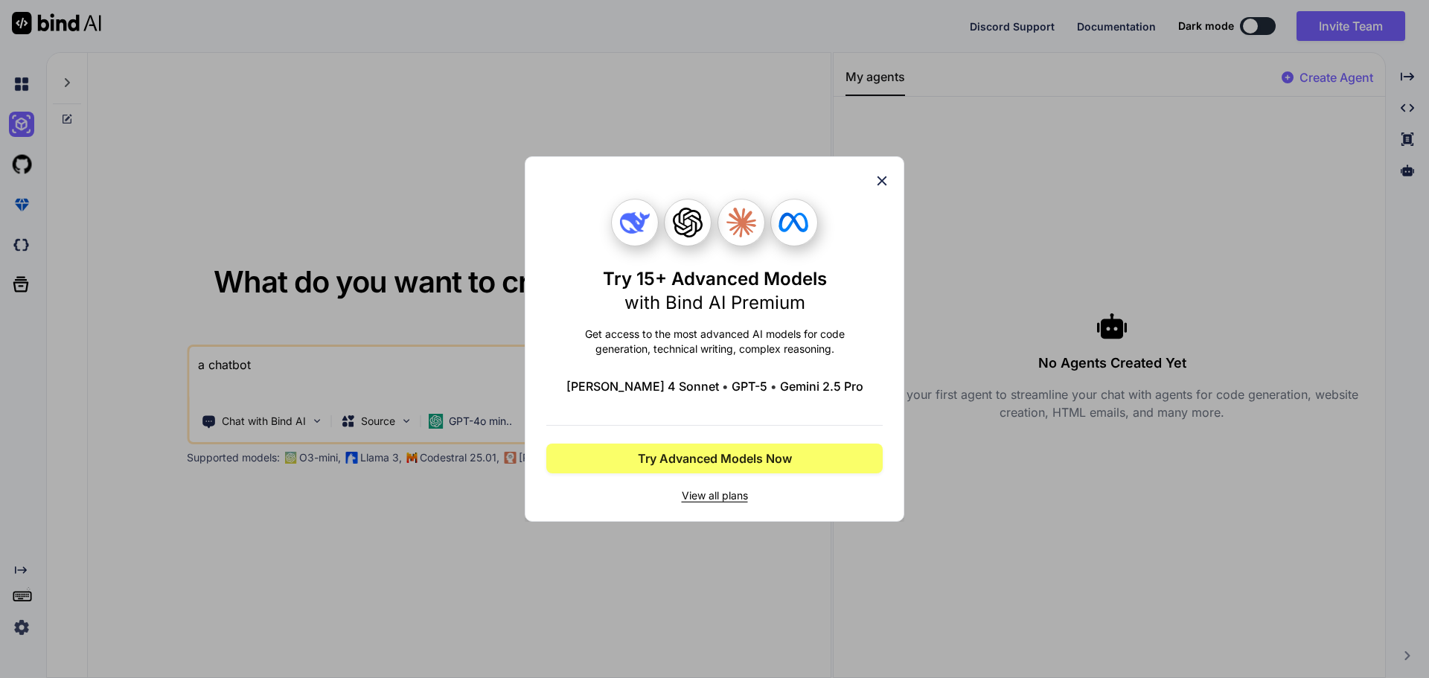
click at [877, 181] on icon at bounding box center [882, 181] width 16 height 16
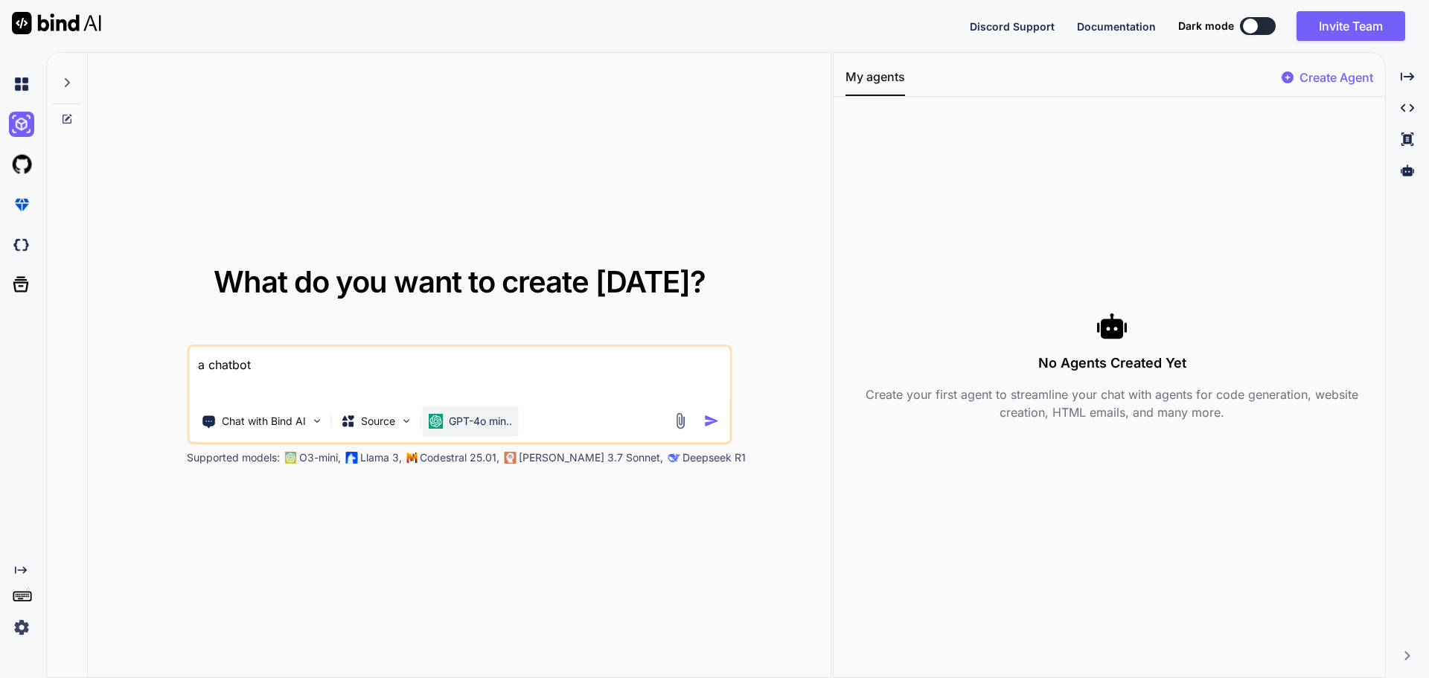
click at [477, 417] on p "GPT-4o min.." at bounding box center [480, 421] width 63 height 15
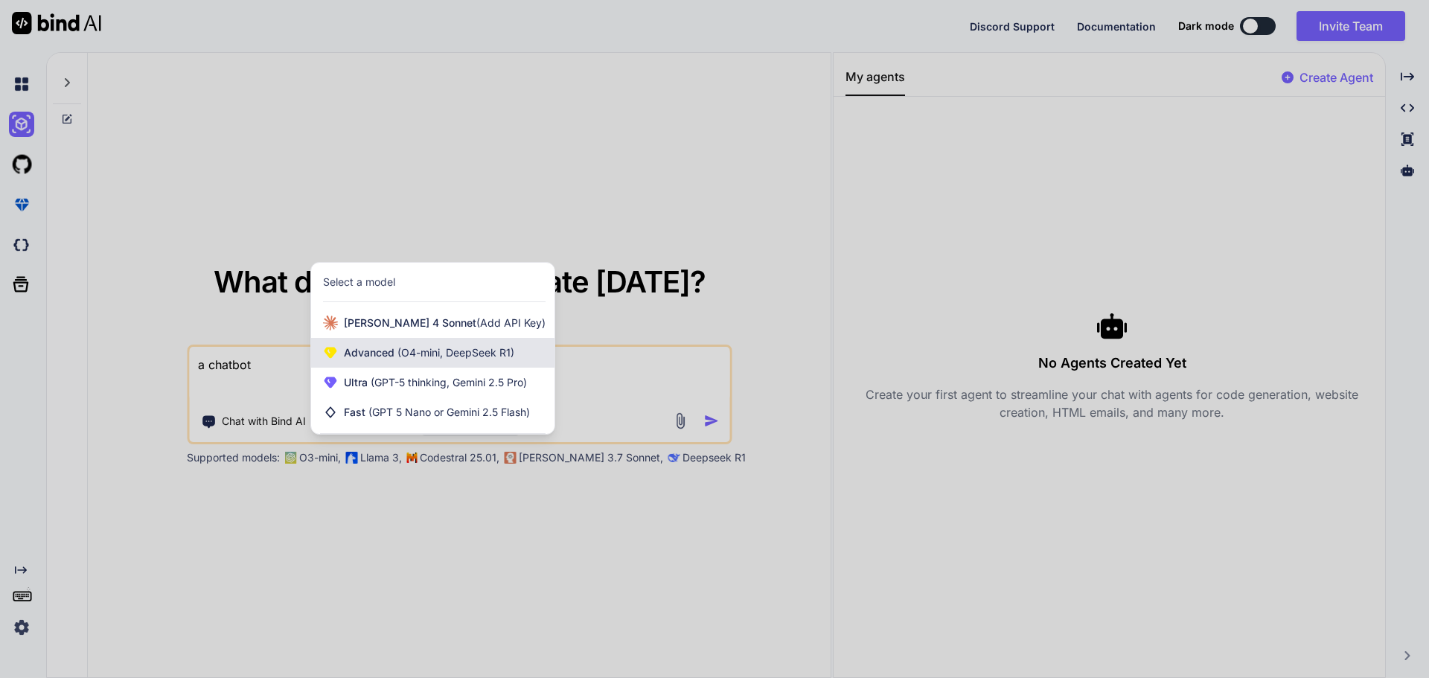
click at [452, 352] on span "(O4-mini, DeepSeek R1)" at bounding box center [454, 352] width 120 height 13
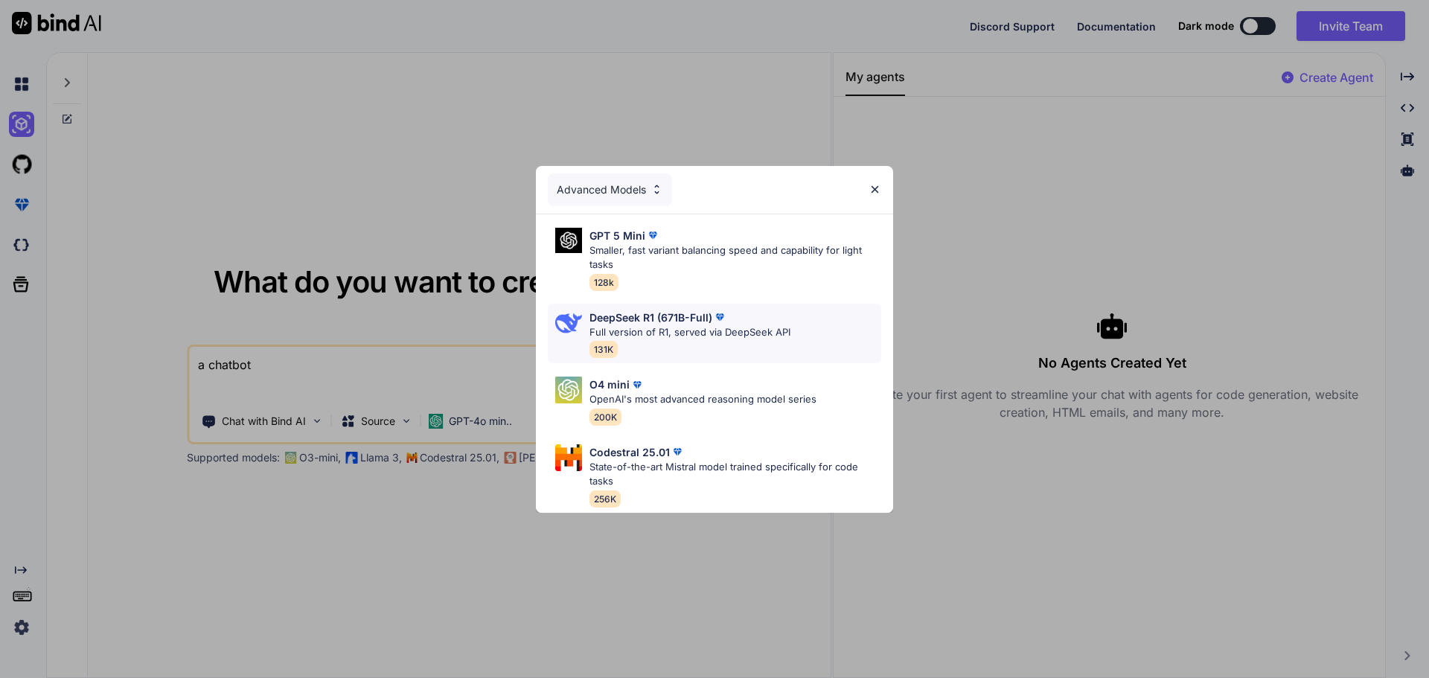
click at [661, 310] on p "DeepSeek R1 (671B-Full)" at bounding box center [650, 318] width 123 height 16
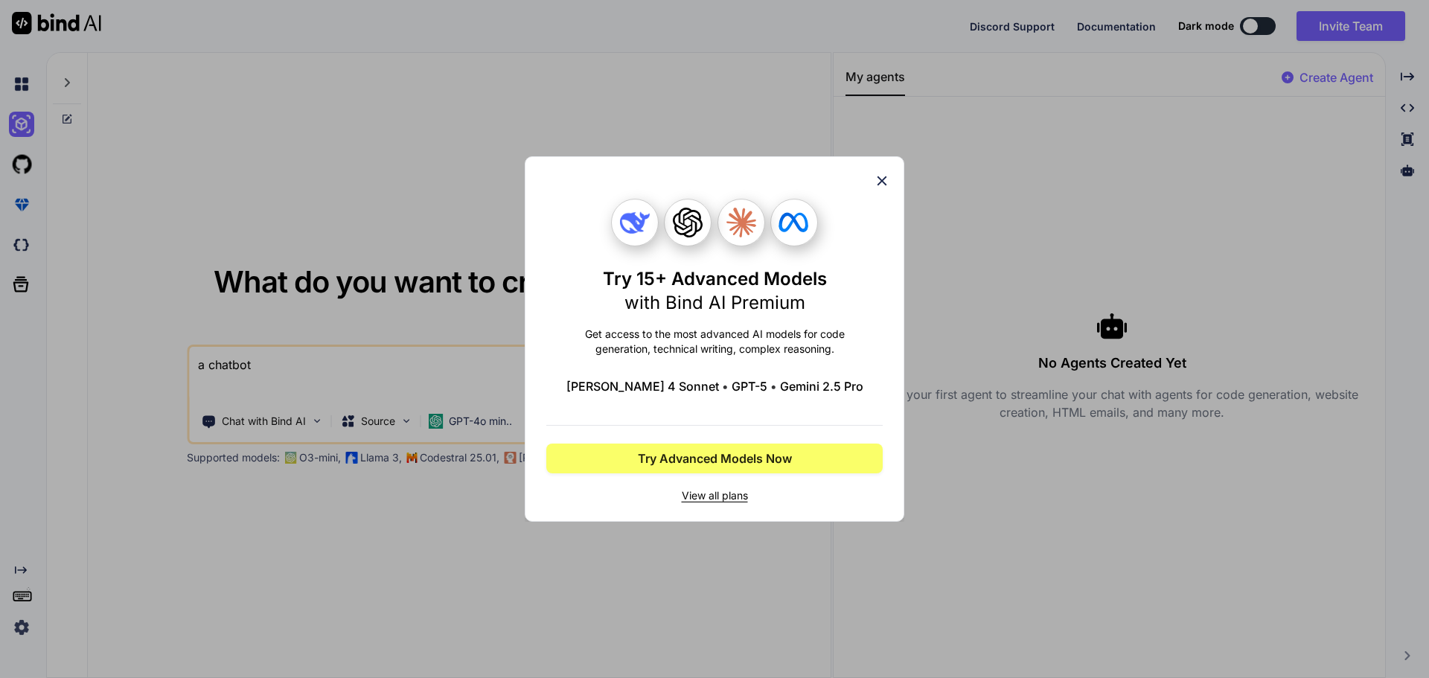
click at [882, 182] on icon at bounding box center [882, 181] width 10 height 10
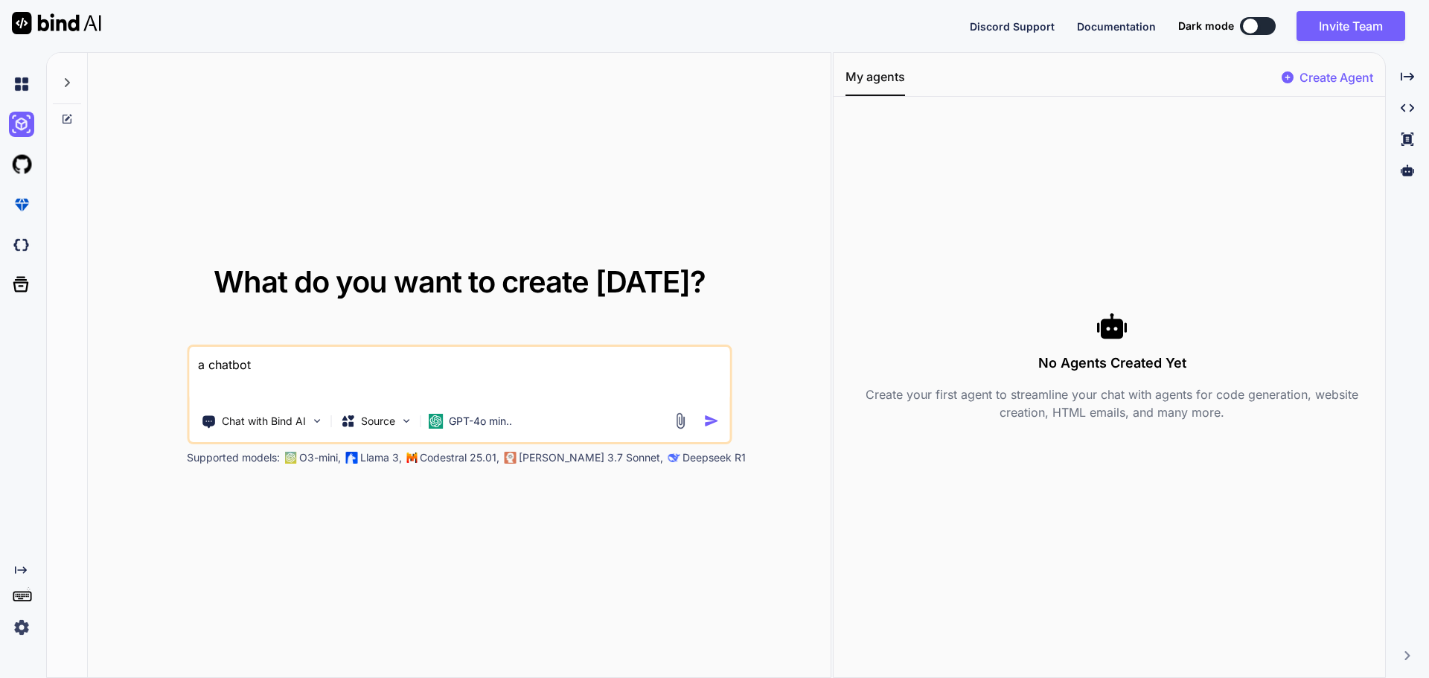
click at [712, 414] on img "button" at bounding box center [711, 421] width 16 height 16
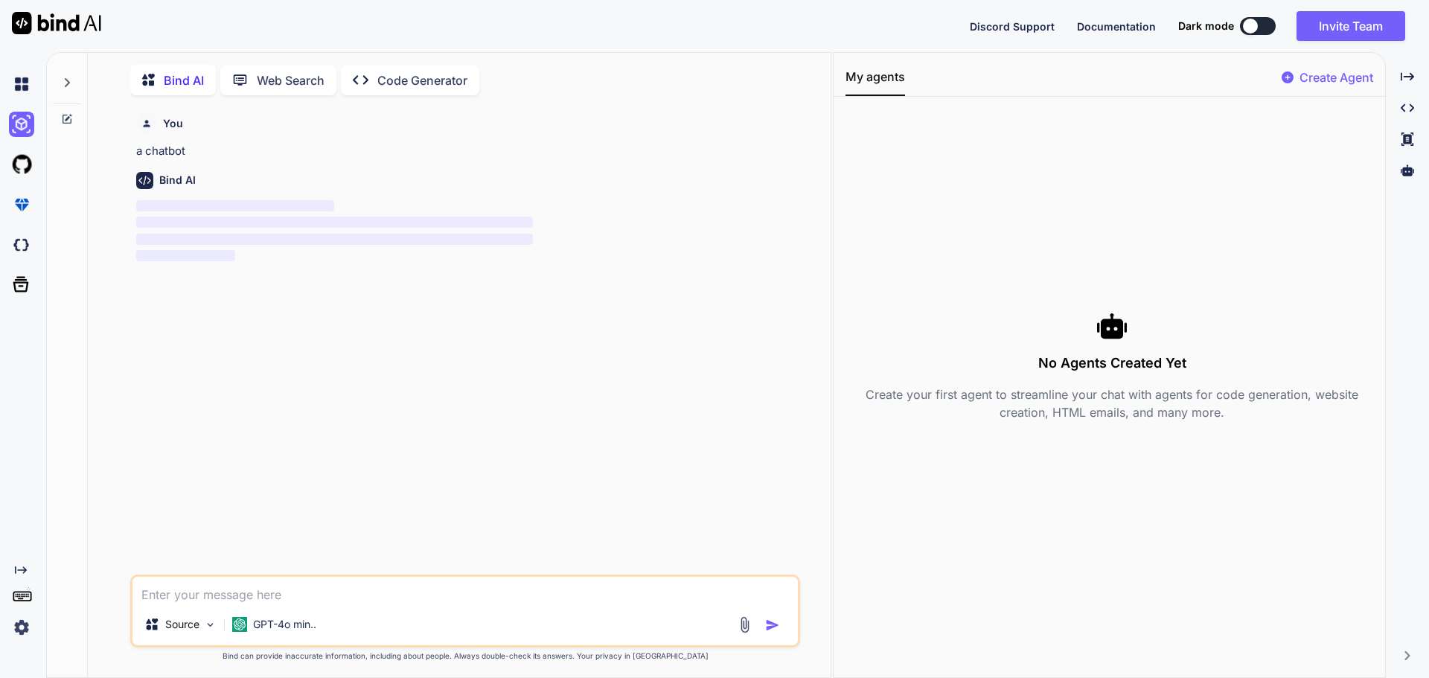
scroll to position [6, 0]
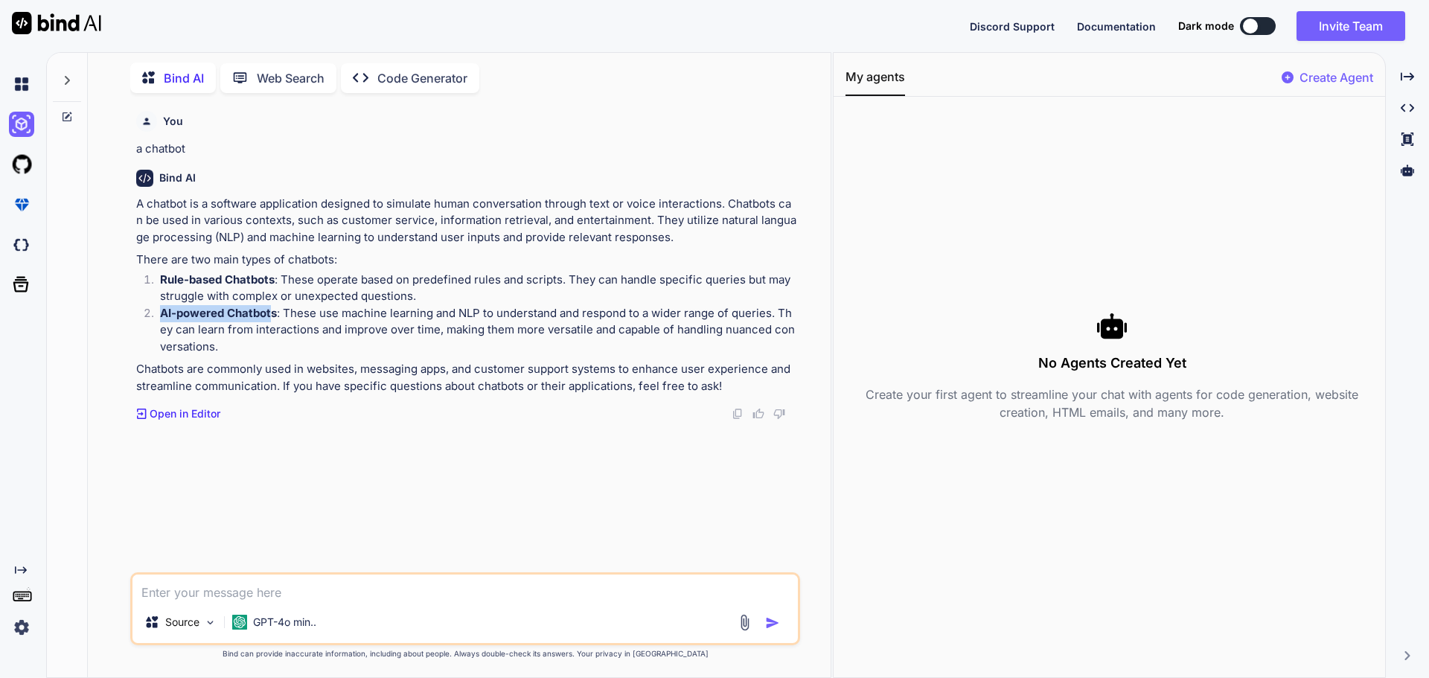
drag, startPoint x: 165, startPoint y: 312, endPoint x: 272, endPoint y: 310, distance: 107.2
click at [272, 310] on li "AI-powered Chatbots : These use machine learning and NLP to understand and resp…" at bounding box center [472, 330] width 649 height 51
copy strong "AI-powered Chatbot"
click at [254, 591] on textarea at bounding box center [464, 587] width 665 height 27
paste textarea "AI-powered Chatbot"
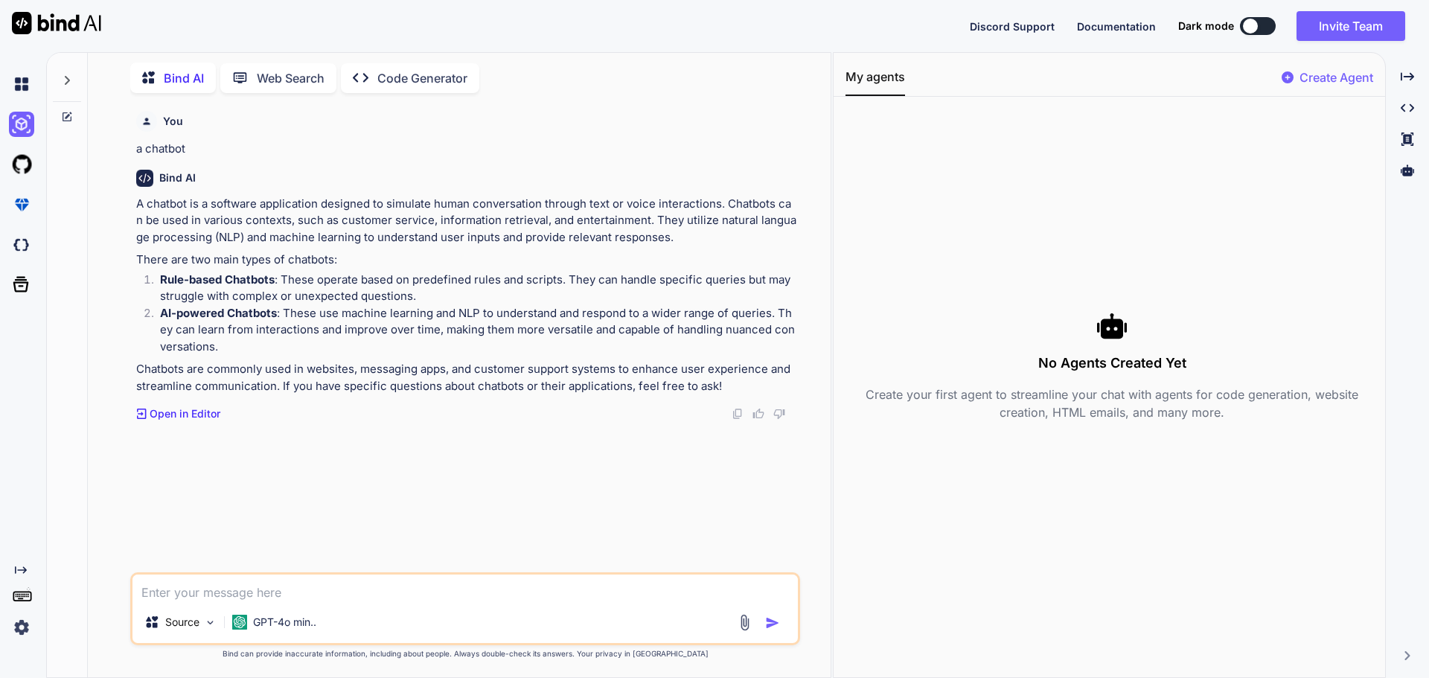
type textarea "AI-powered Chatbot"
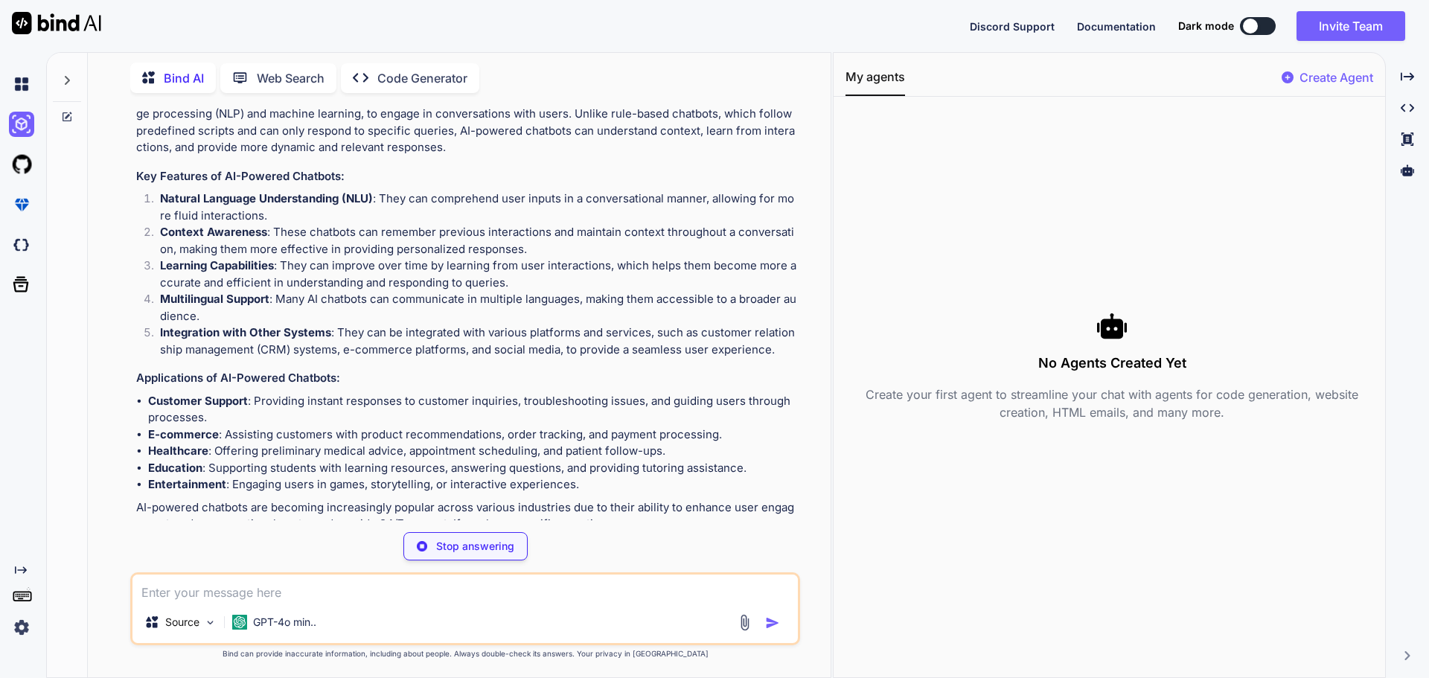
scroll to position [426, 0]
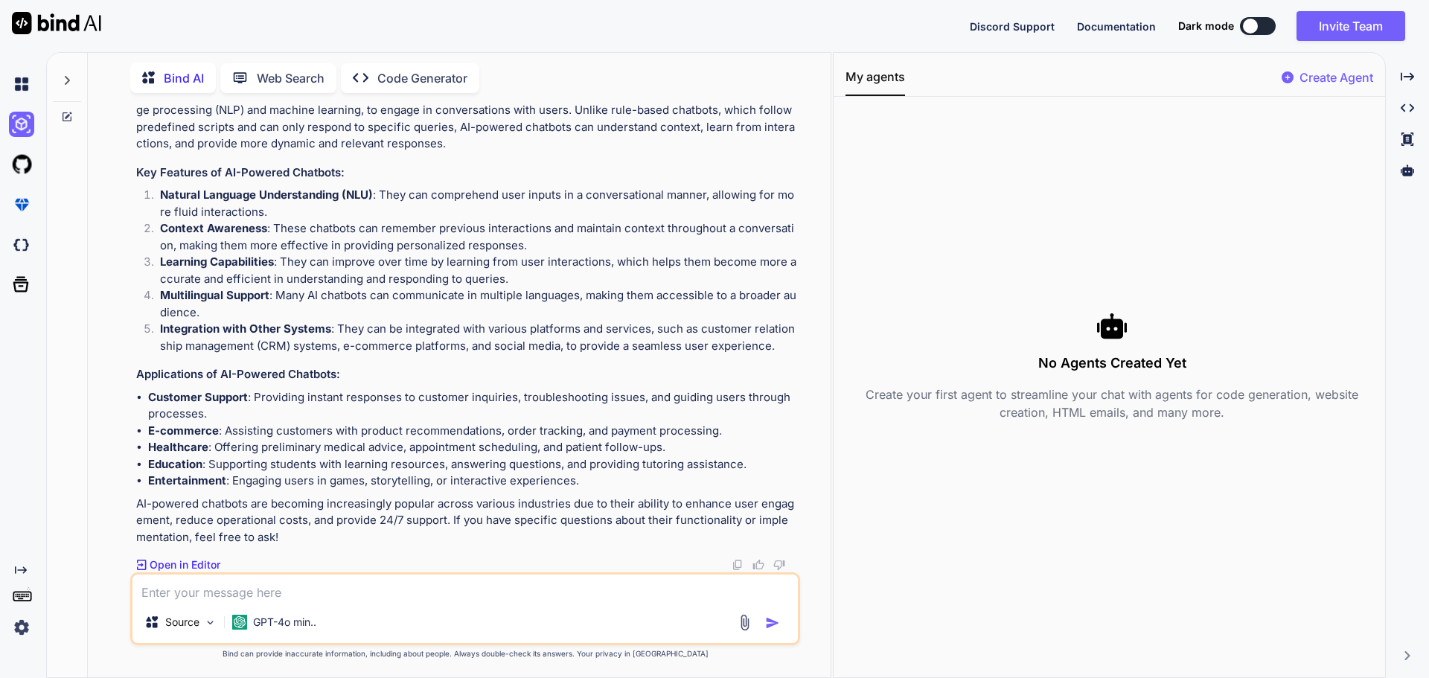
click at [1343, 77] on p "Create Agent" at bounding box center [1336, 77] width 74 height 18
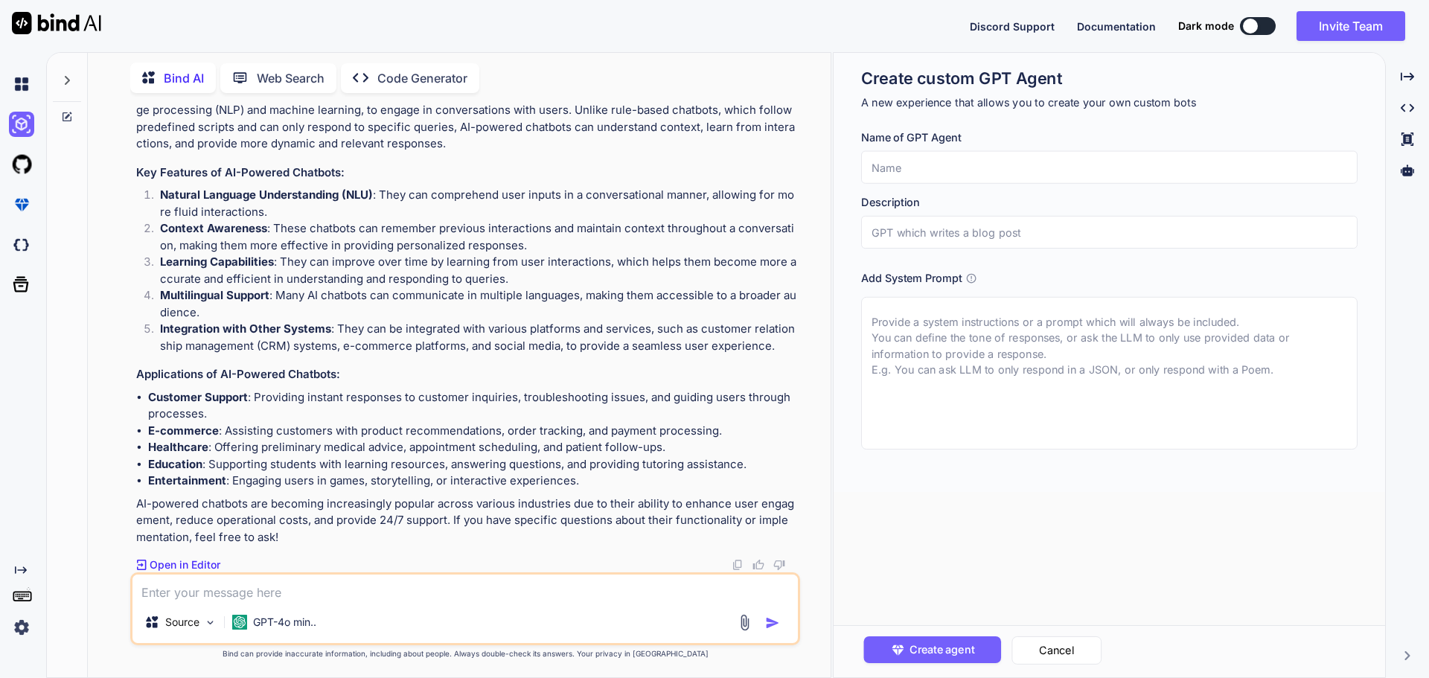
click at [912, 167] on input "text" at bounding box center [1109, 167] width 496 height 33
click at [931, 169] on input "text" at bounding box center [1109, 167] width 496 height 33
type input "g"
type input "writer"
click at [899, 240] on input "text" at bounding box center [1109, 232] width 496 height 33
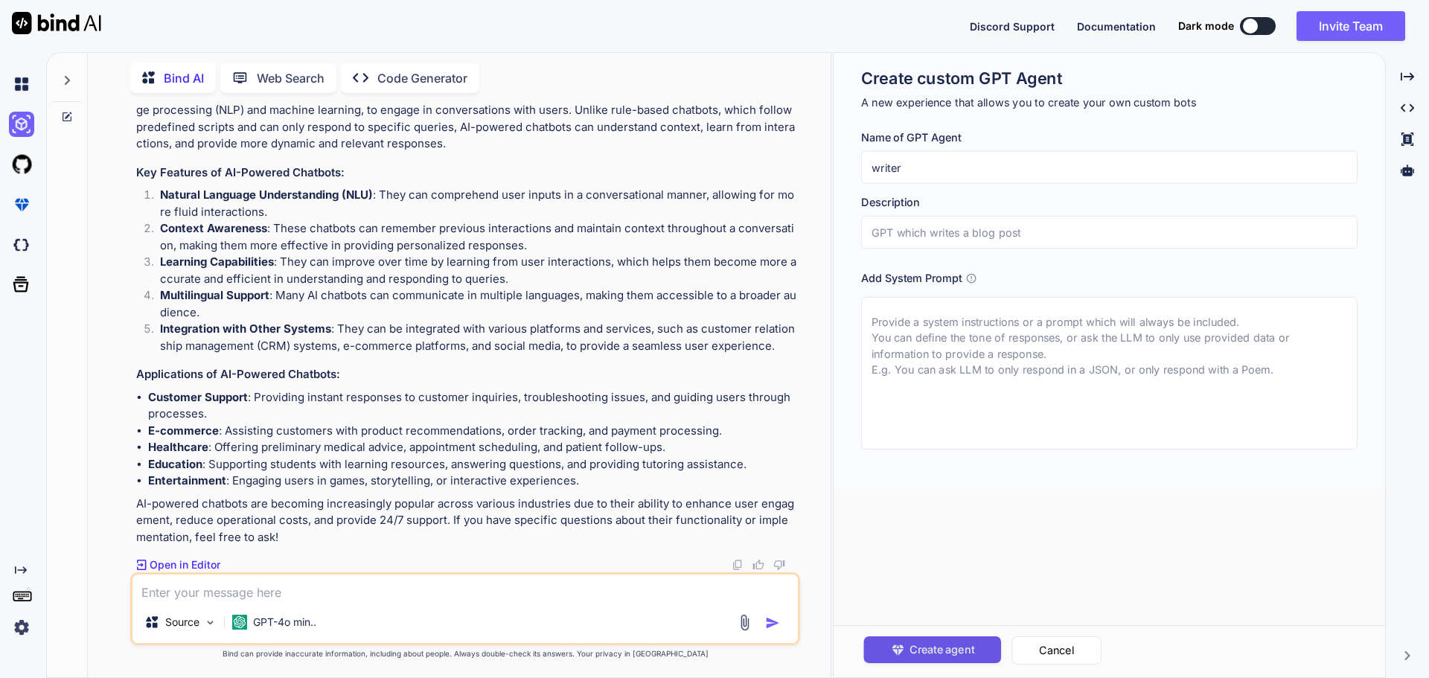
click at [941, 644] on span "Create agent" at bounding box center [941, 649] width 65 height 16
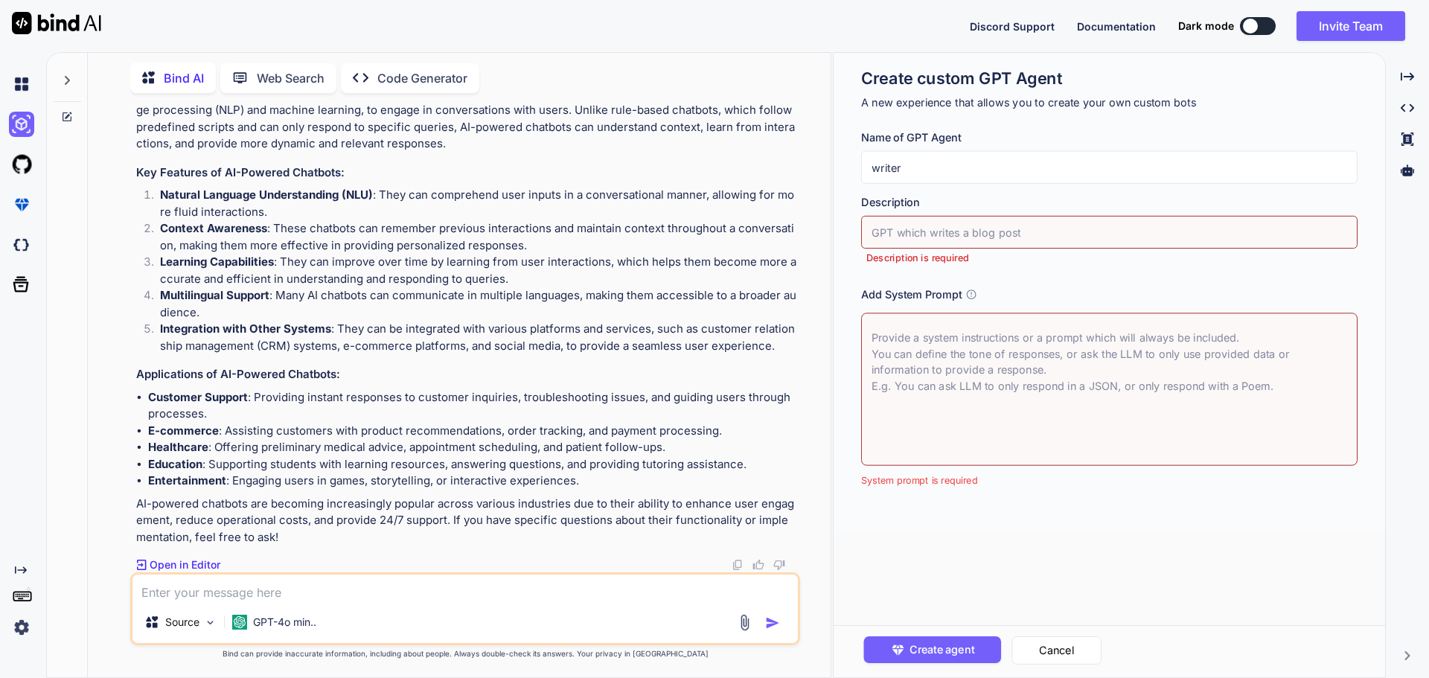
click at [908, 231] on input "text" at bounding box center [1109, 232] width 496 height 33
click at [947, 237] on input "text" at bounding box center [1109, 232] width 496 height 33
click at [964, 232] on input "gpt which write a blog post" at bounding box center [1109, 232] width 496 height 33
drag, startPoint x: 1089, startPoint y: 231, endPoint x: 848, endPoint y: 234, distance: 240.4
click at [848, 234] on div "Create custom GPT Agent A new experience that allows you to create your own cus…" at bounding box center [1108, 293] width 551 height 481
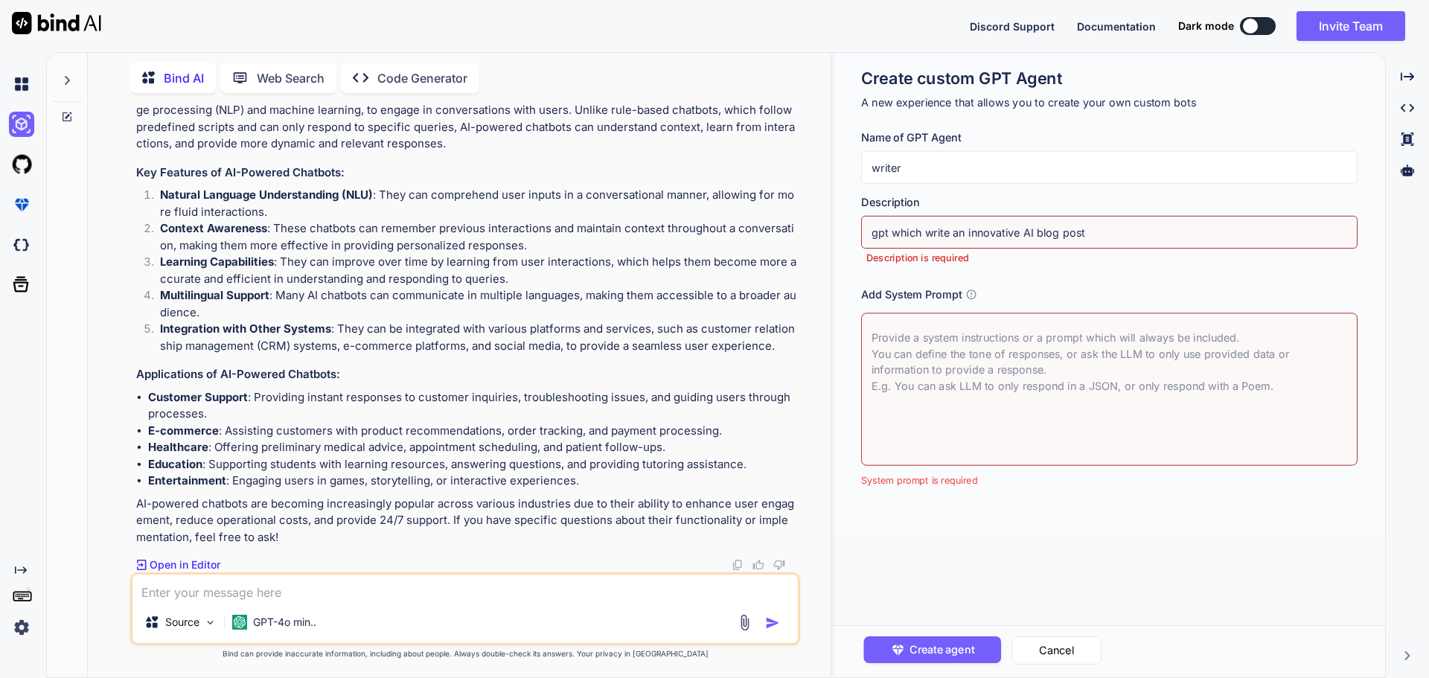
type input "gpt which write an innovative AI blog post"
click at [928, 355] on textarea at bounding box center [1109, 389] width 496 height 153
paste textarea "gpt which write an innovative AI blog post"
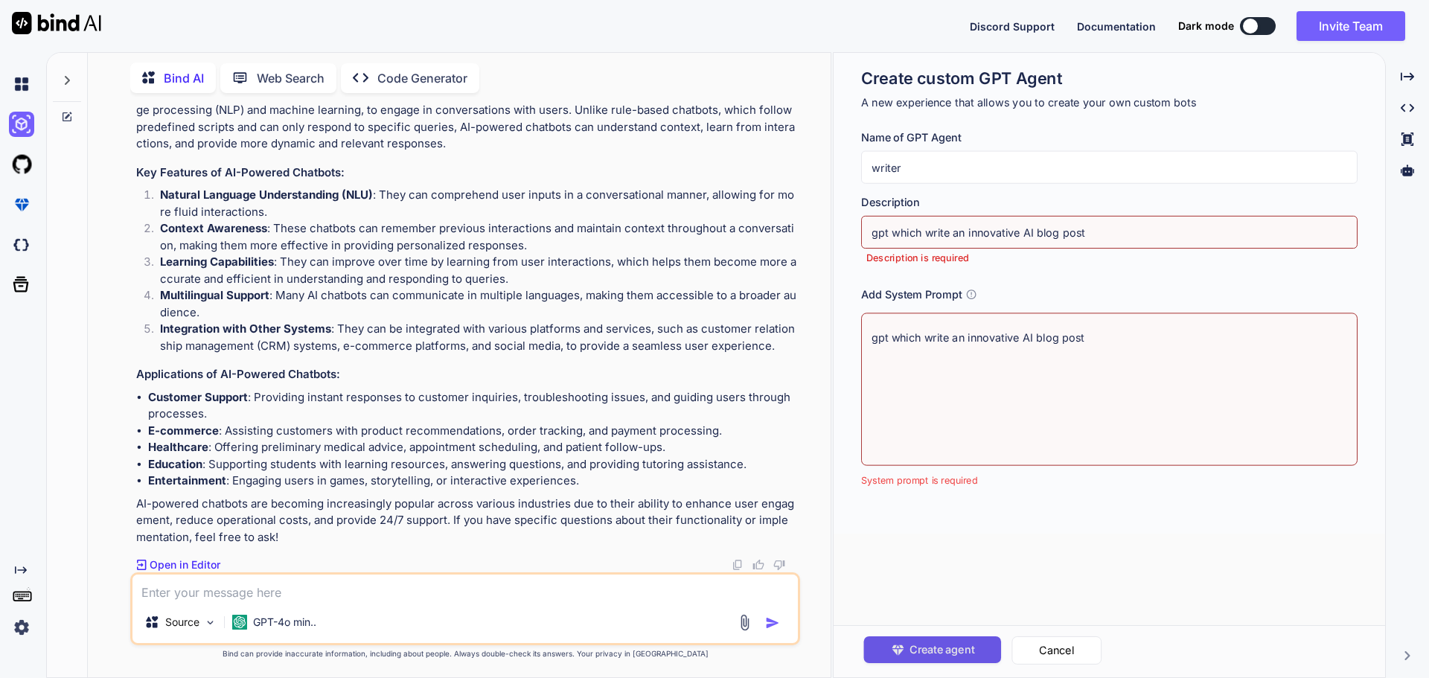
type textarea "gpt which write an innovative AI blog post"
click at [962, 642] on span "Create agent" at bounding box center [941, 649] width 65 height 16
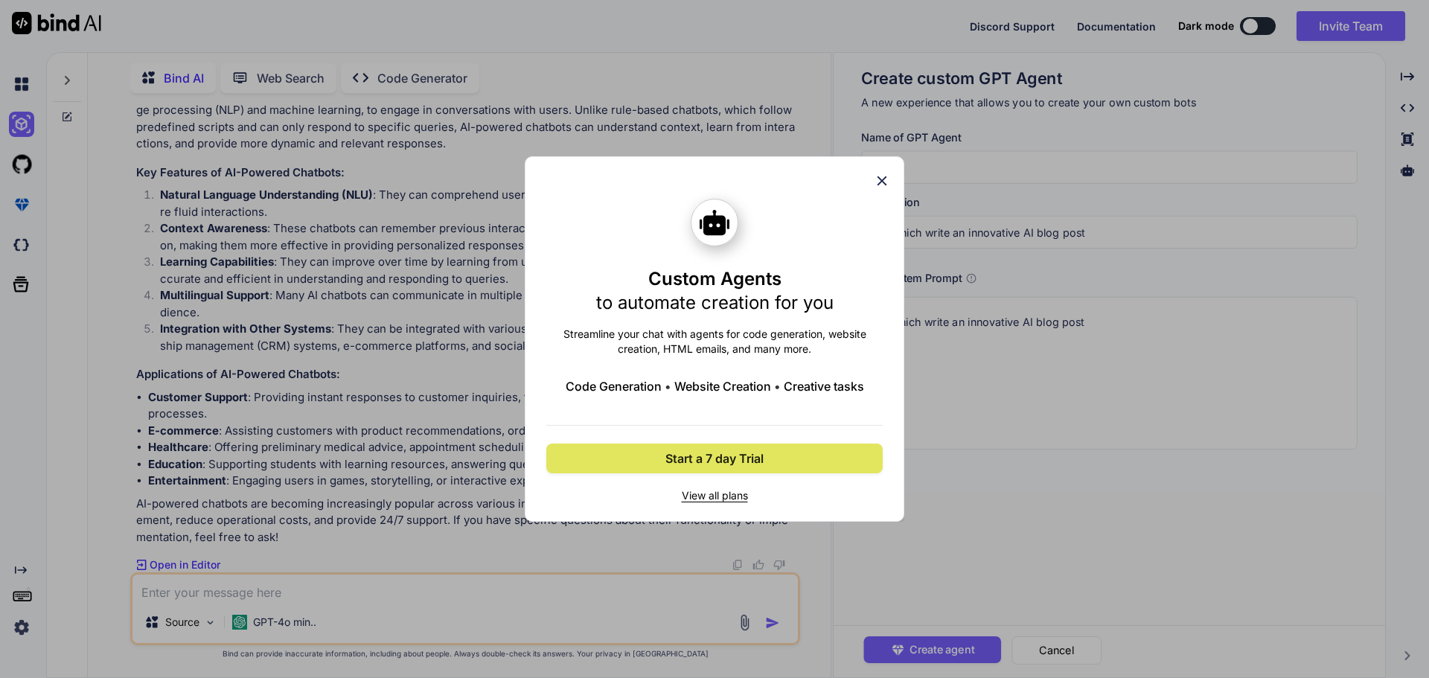
click at [739, 458] on span "Start a 7 day Trial" at bounding box center [714, 458] width 98 height 18
